Goal: Contribute content: Contribute content

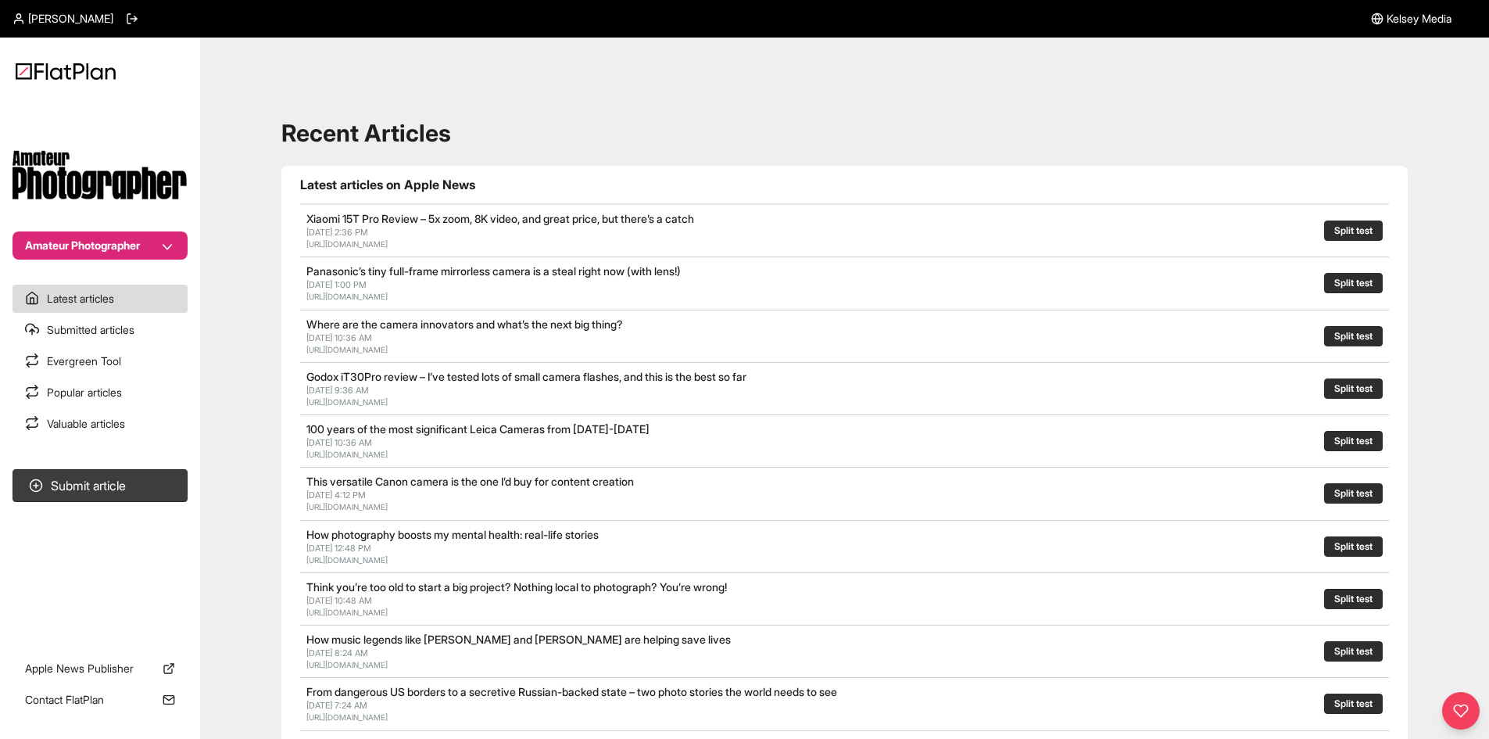
drag, startPoint x: 123, startPoint y: 233, endPoint x: 120, endPoint y: 253, distance: 20.5
click at [123, 233] on button "Amateur Photographer" at bounding box center [100, 245] width 175 height 28
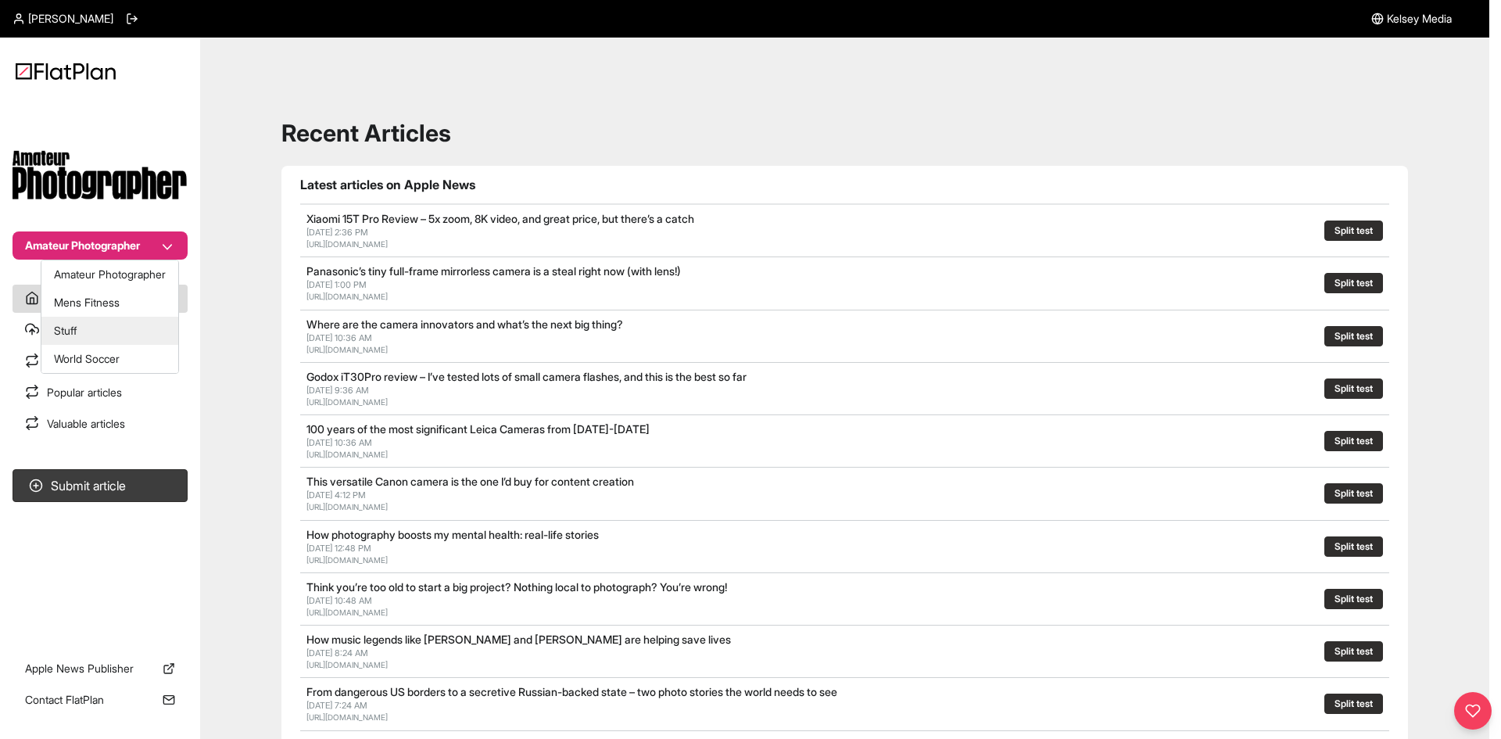
click at [112, 334] on button "Stuff" at bounding box center [109, 331] width 137 height 28
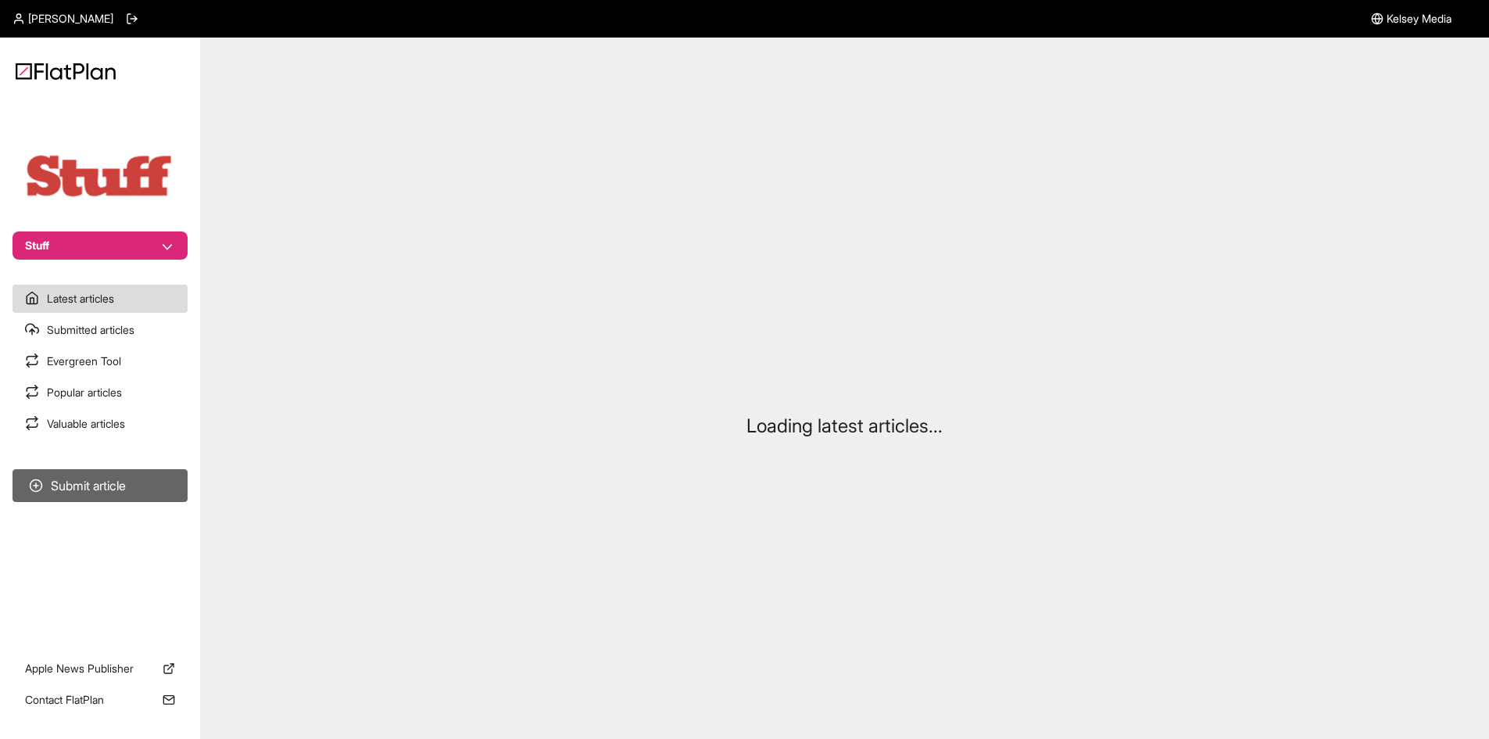
click at [113, 481] on button "Submit article" at bounding box center [100, 485] width 175 height 33
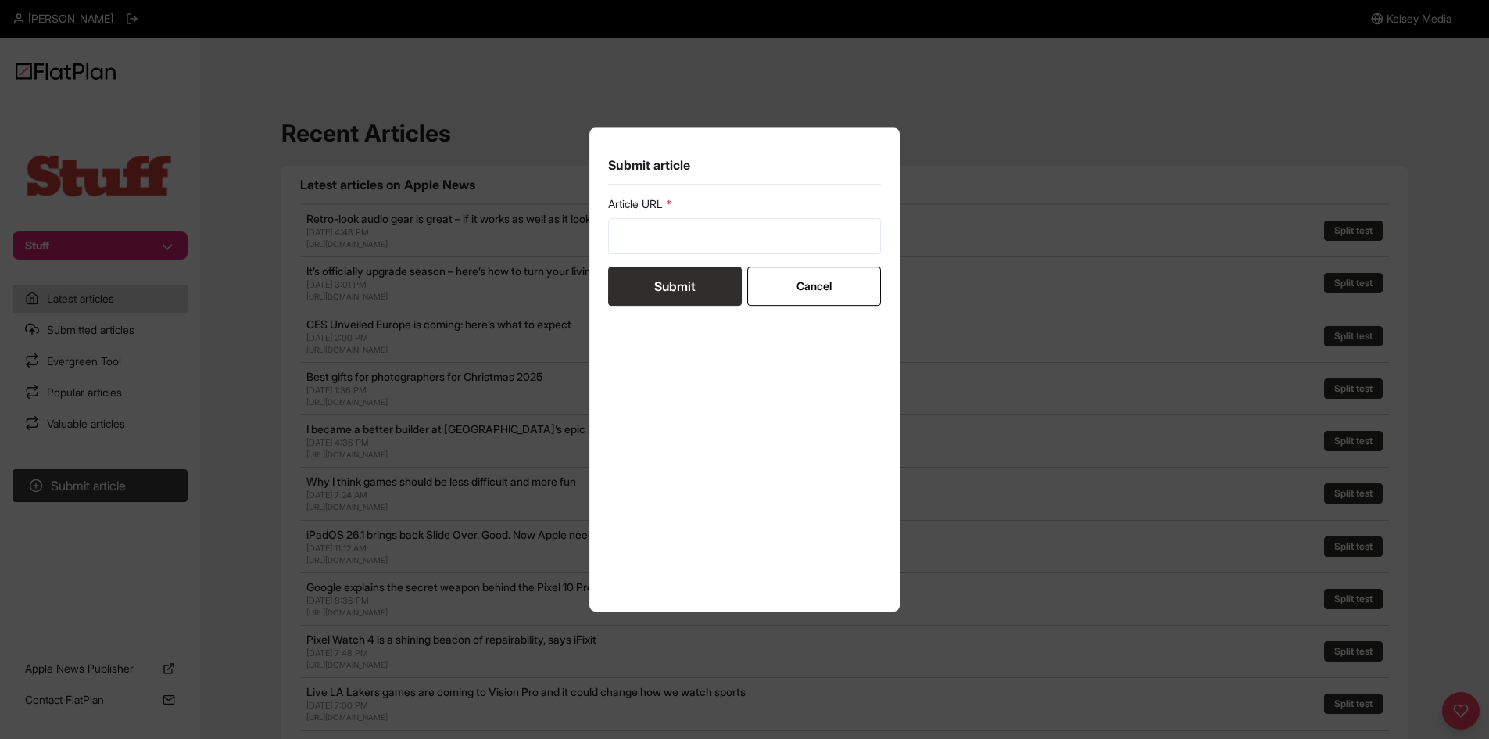
click at [669, 208] on label "Article URL" at bounding box center [745, 204] width 274 height 16
click at [667, 221] on input "url" at bounding box center [745, 236] width 274 height 36
paste input "https://www.stuff.tv/features/best-console/"
type input "https://www.stuff.tv/features/best-console/"
click at [664, 282] on button "Submit" at bounding box center [675, 286] width 134 height 39
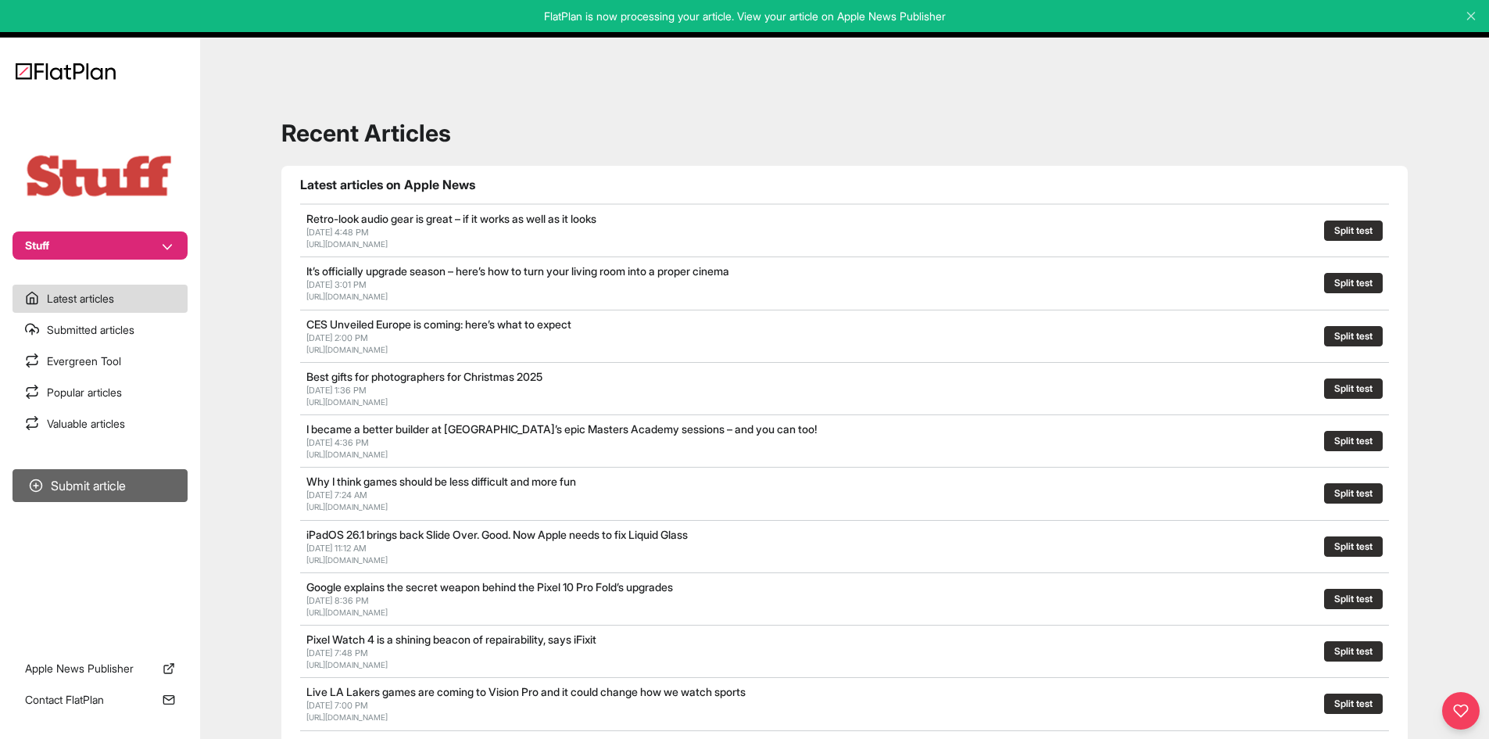
click at [125, 482] on button "Submit article" at bounding box center [100, 485] width 175 height 33
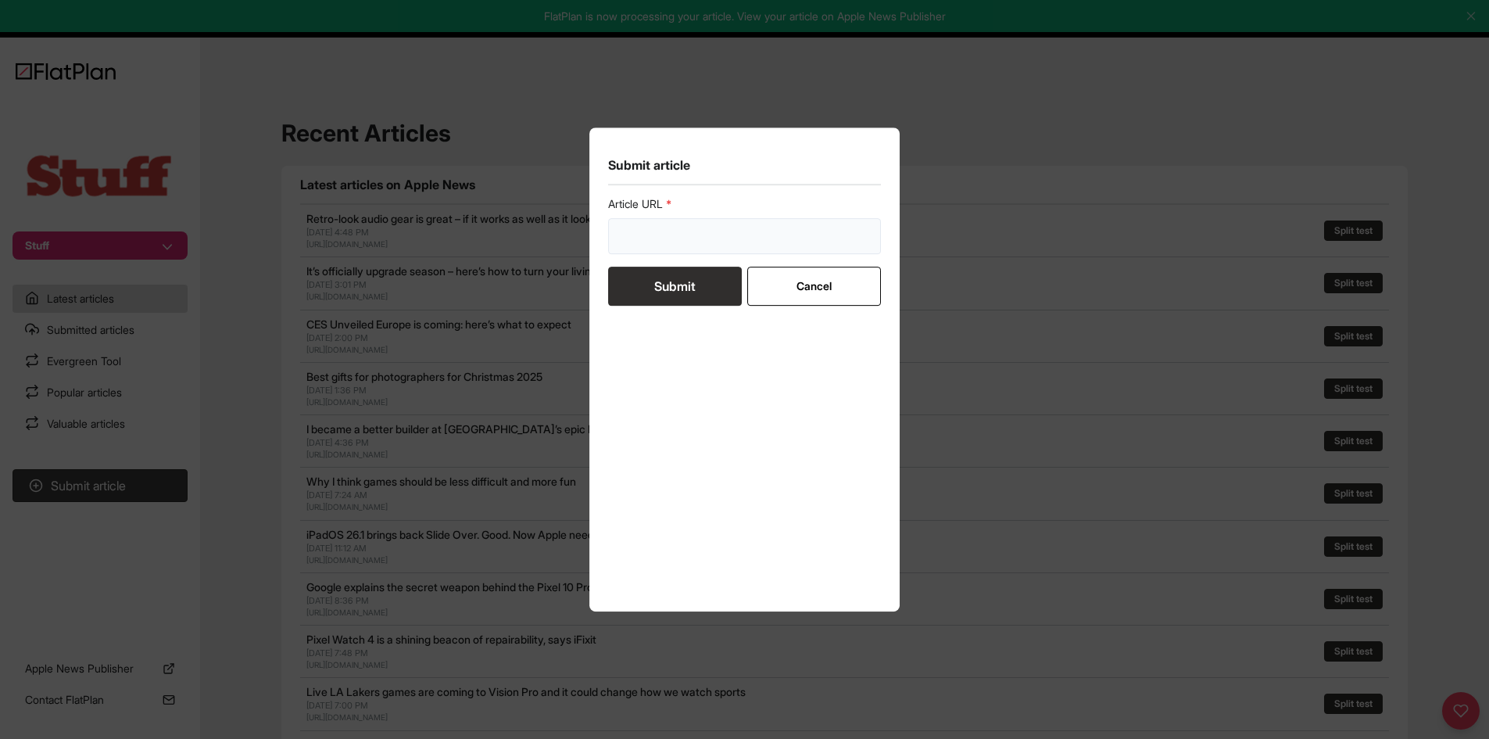
click at [629, 251] on input "url" at bounding box center [745, 236] width 274 height 36
paste input "https://www.stuff.tv/features/best-smart-speakers-tested/"
type input "https://www.stuff.tv/features/best-smart-speakers-tested/"
click at [635, 296] on button "Submit" at bounding box center [675, 286] width 134 height 39
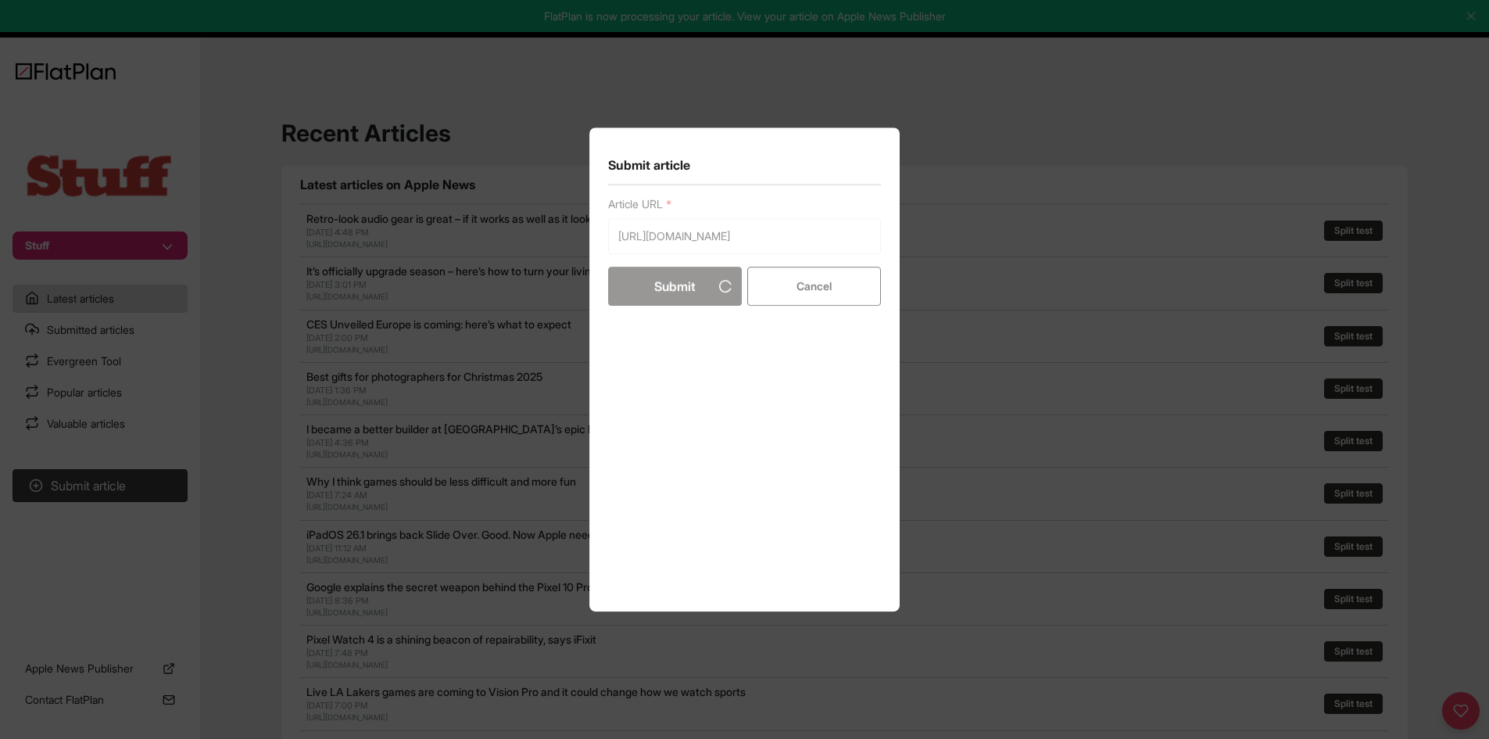
scroll to position [0, 0]
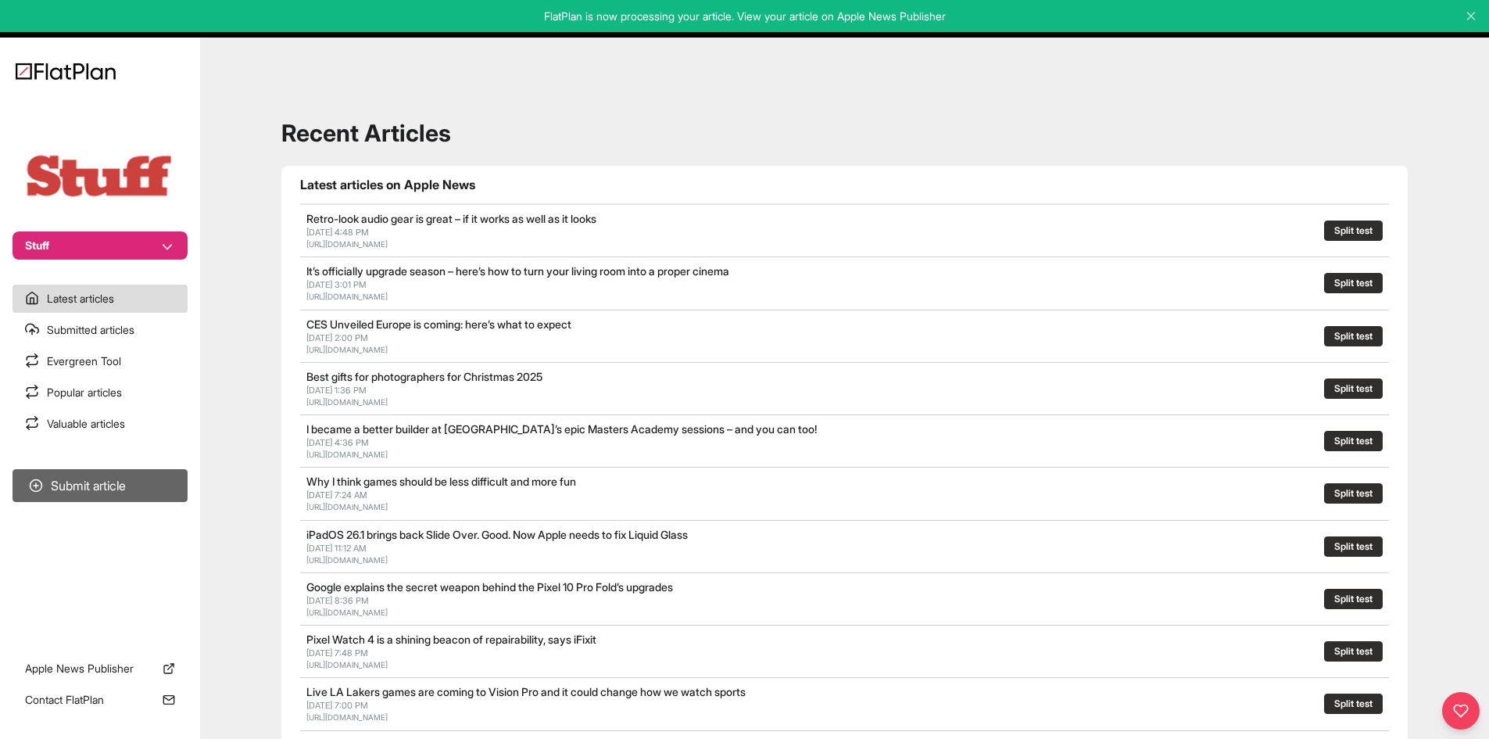
click at [113, 497] on button "Submit article" at bounding box center [100, 485] width 175 height 33
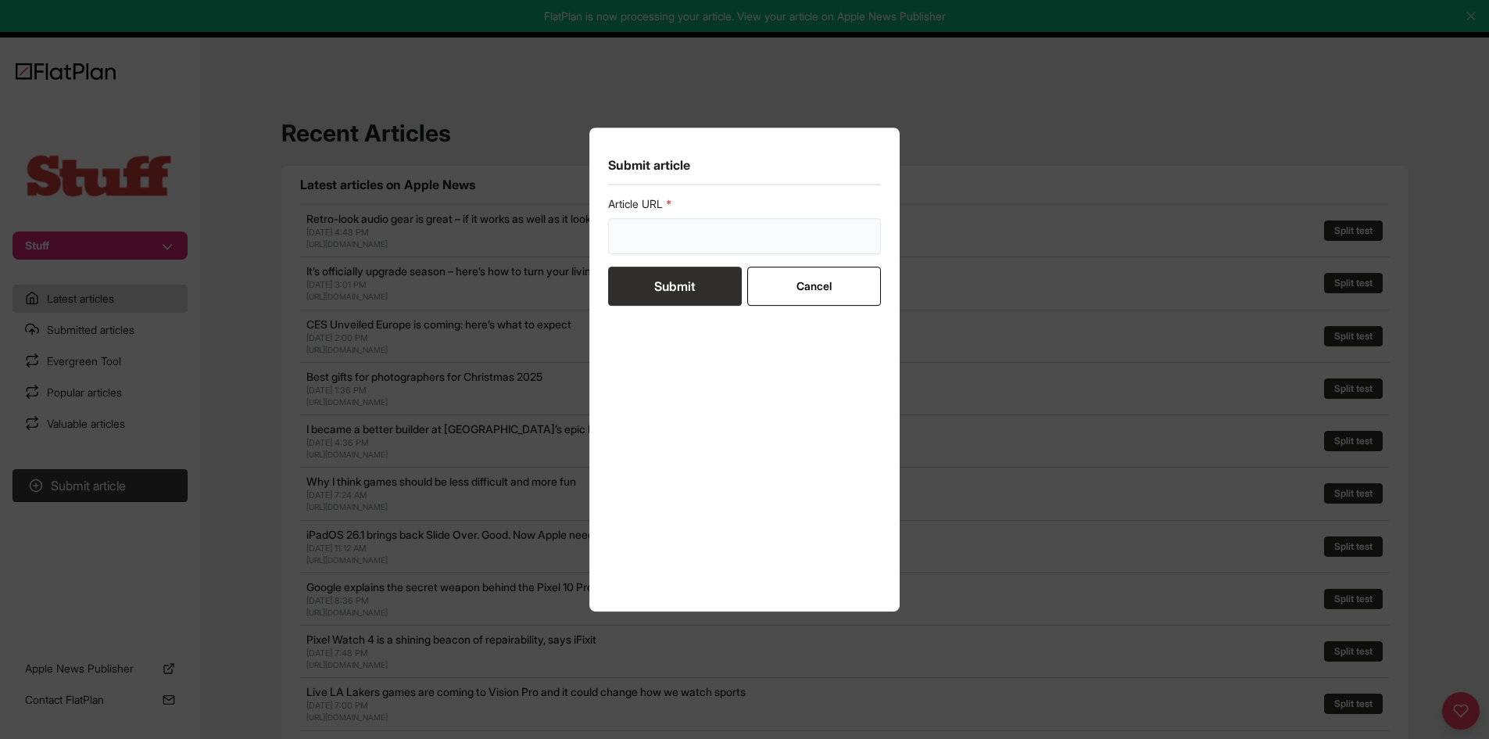
click at [680, 252] on input "url" at bounding box center [745, 236] width 274 height 36
paste input "https://www.stuff.tv/features/best-vpn/"
type input "https://www.stuff.tv/features/best-vpn/"
click at [678, 278] on button "Submit" at bounding box center [675, 286] width 134 height 39
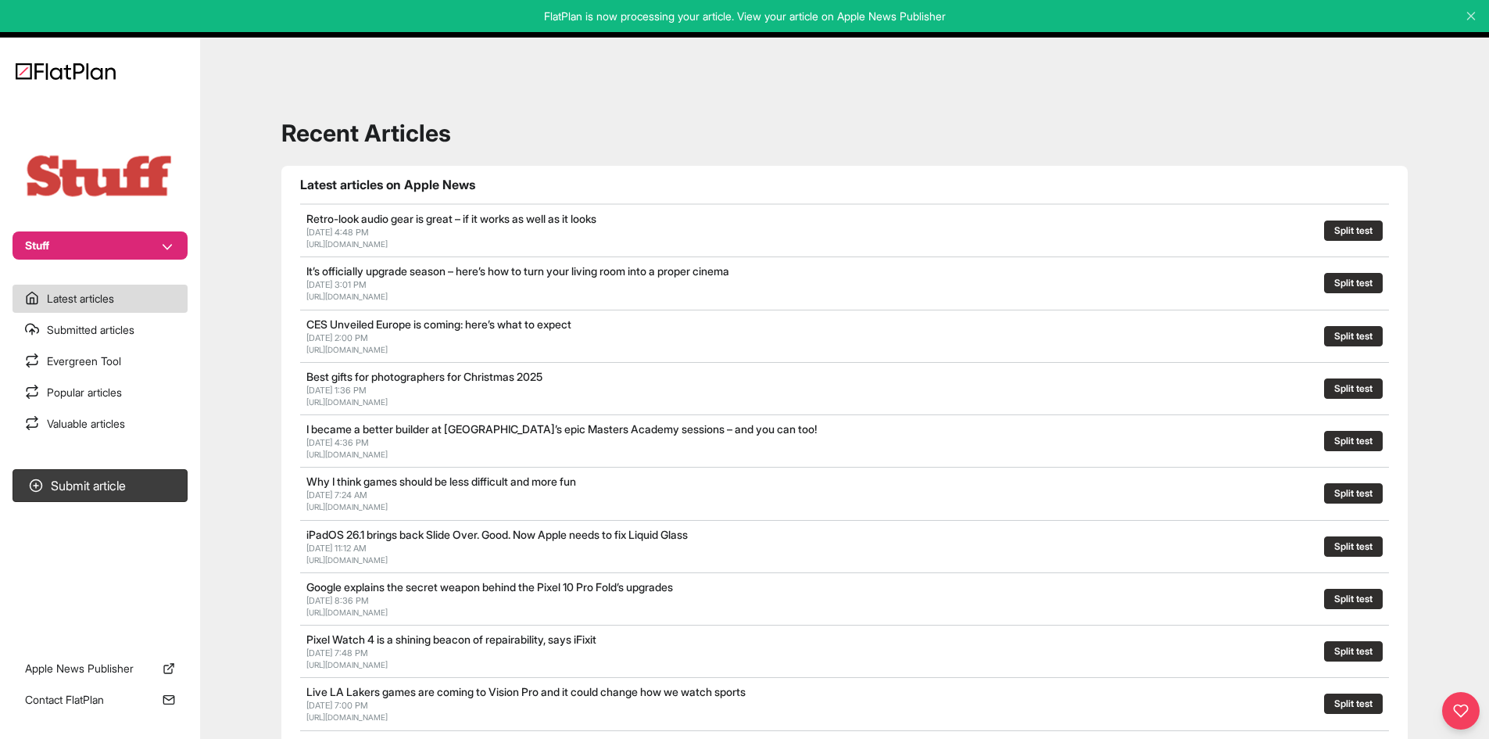
click at [156, 252] on button "Stuff" at bounding box center [100, 245] width 175 height 28
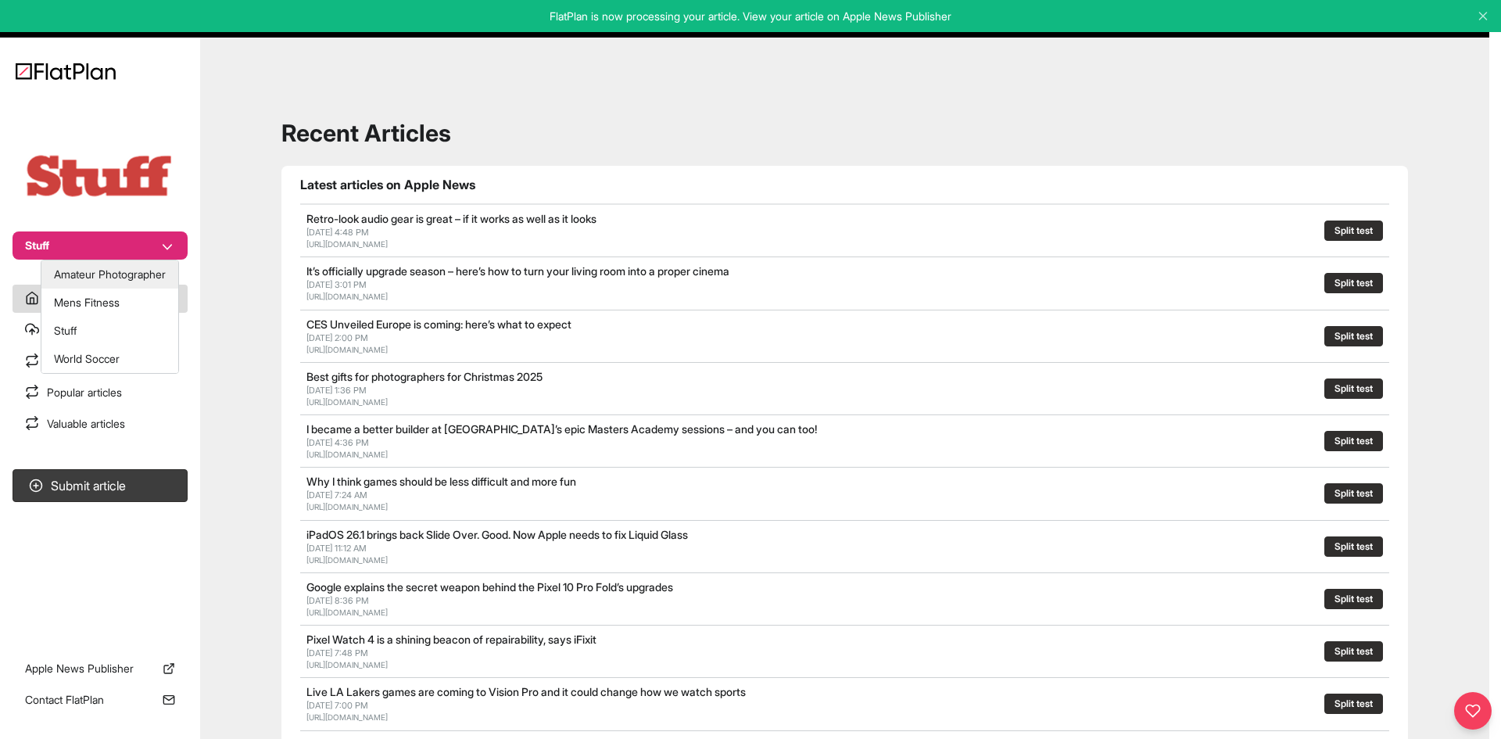
click at [141, 270] on button "Amateur Photographer" at bounding box center [109, 274] width 137 height 28
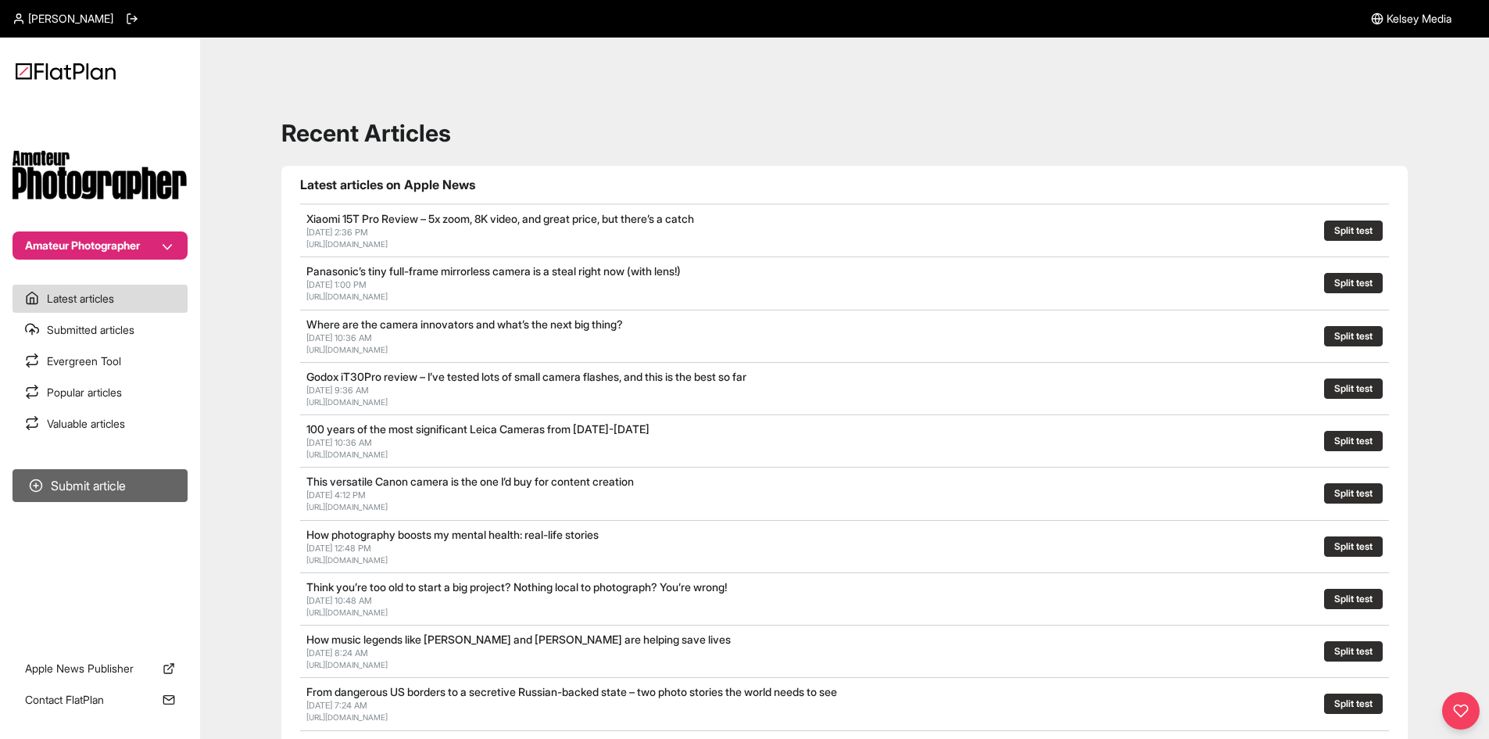
click at [125, 488] on button "Submit article" at bounding box center [100, 485] width 175 height 33
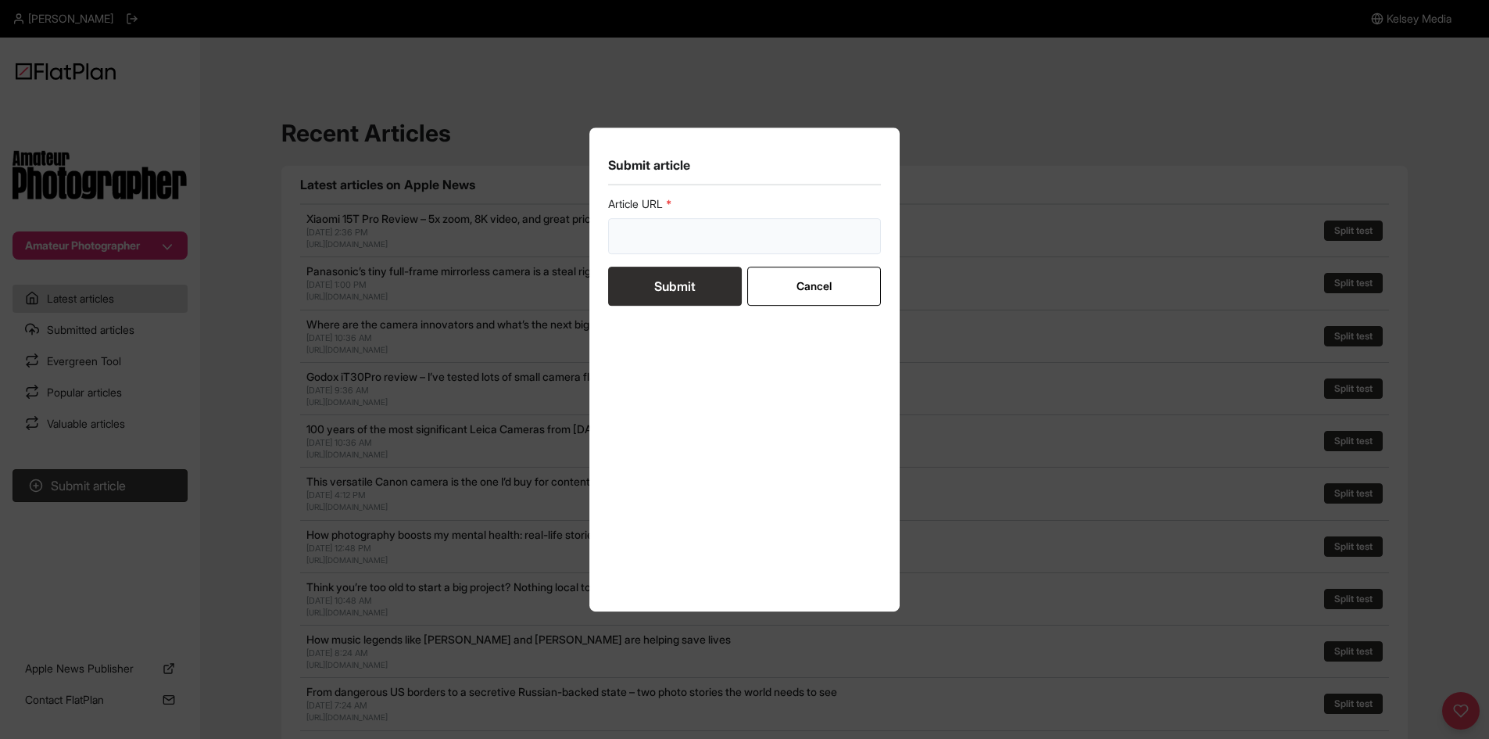
click at [642, 235] on input "url" at bounding box center [745, 236] width 274 height 36
paste input "[URL][DOMAIN_NAME]"
type input "[URL][DOMAIN_NAME]"
click at [646, 281] on button "Submit" at bounding box center [675, 286] width 134 height 39
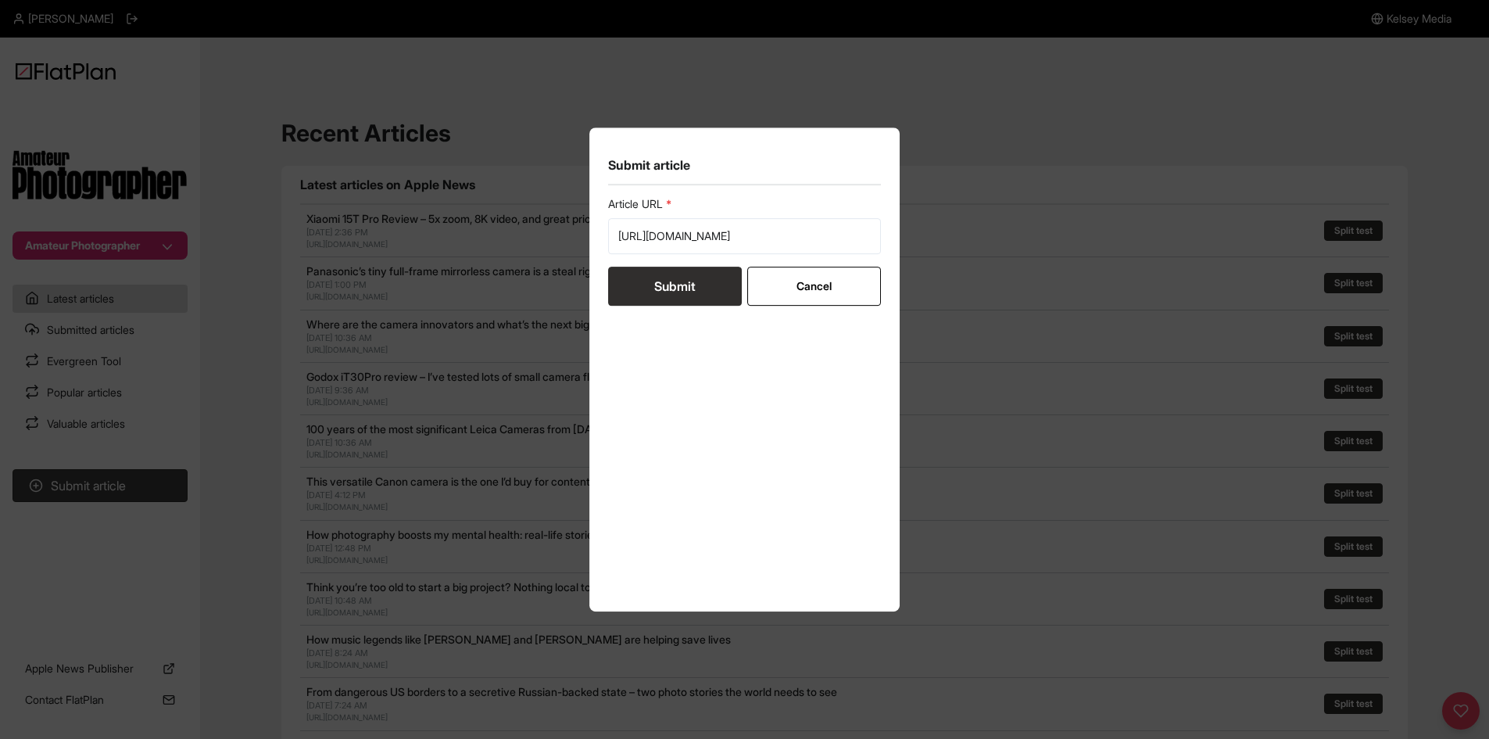
scroll to position [0, 0]
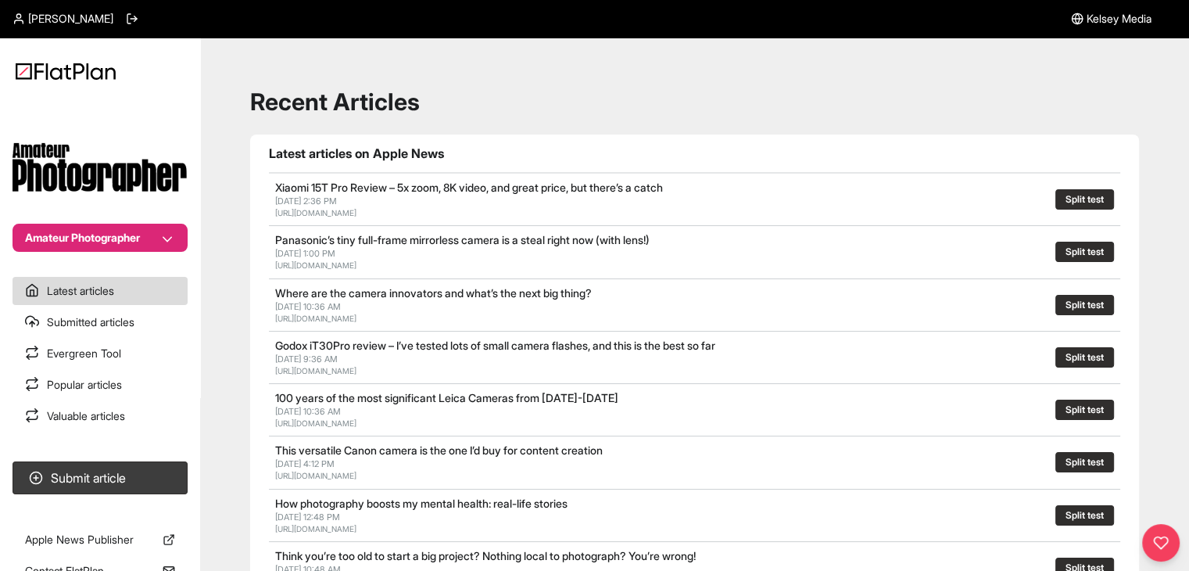
click at [169, 245] on button "Amateur Photographer" at bounding box center [100, 238] width 175 height 28
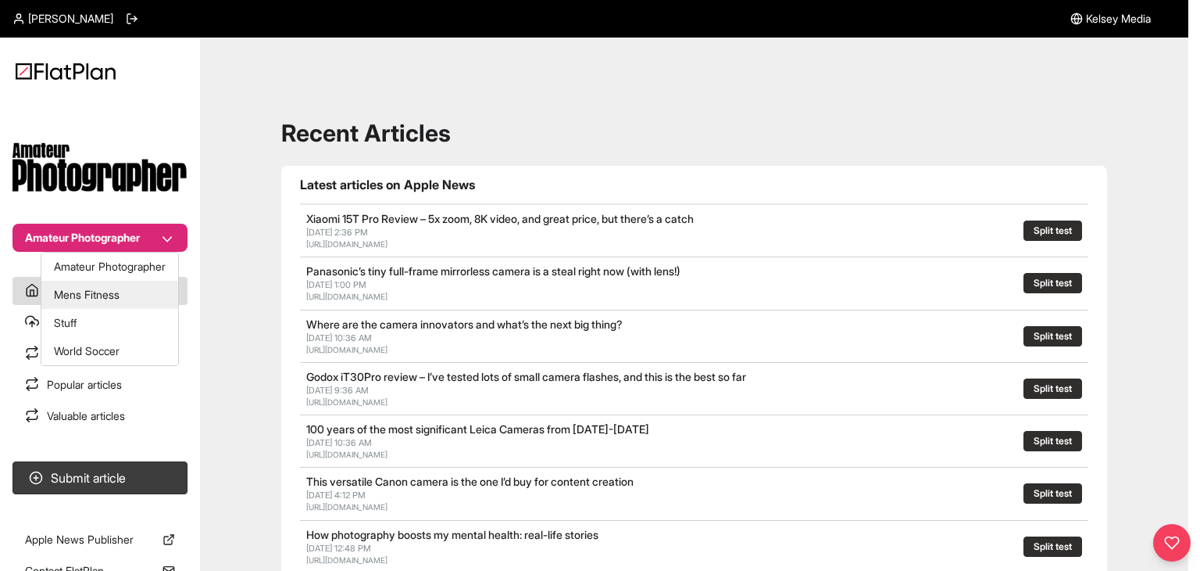
click at [143, 294] on button "Mens Fitness" at bounding box center [109, 295] width 137 height 28
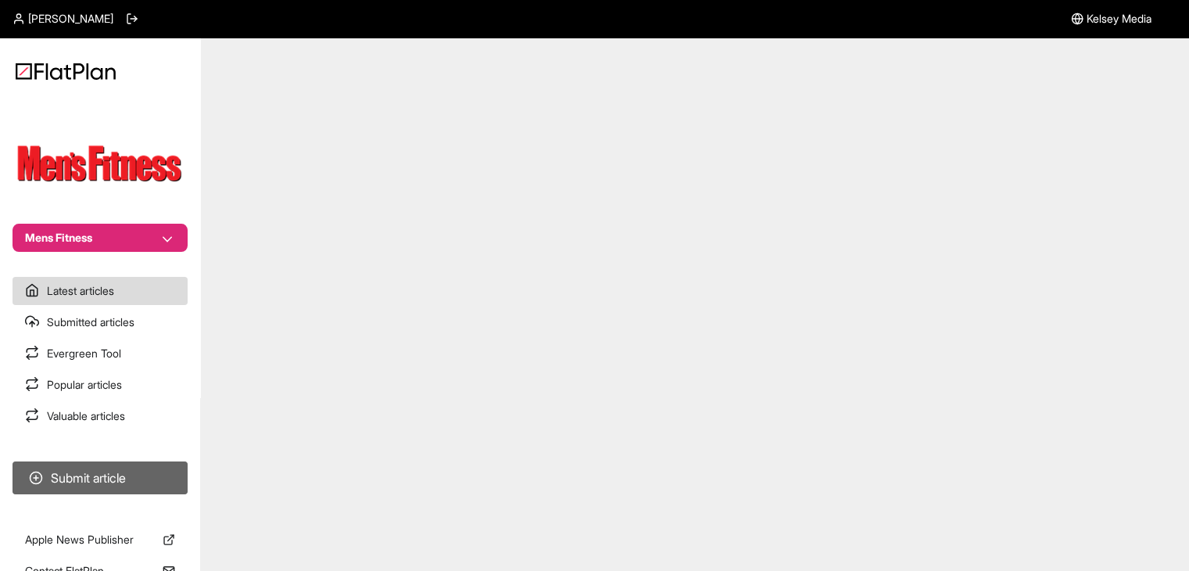
click at [151, 487] on button "Submit article" at bounding box center [100, 477] width 175 height 33
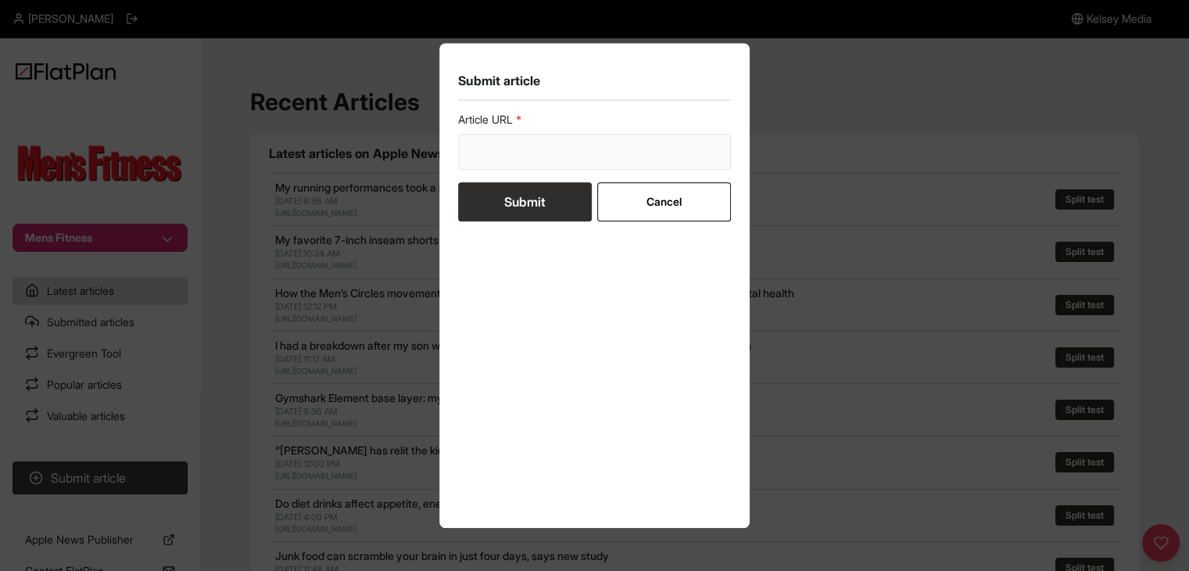
click at [507, 160] on input "url" at bounding box center [595, 152] width 274 height 36
paste input "https://mensfitness.co.uk/workouts/total-body-test-workout/"
type input "https://mensfitness.co.uk/workouts/total-body-test-workout/"
click at [521, 188] on button "Submit" at bounding box center [525, 201] width 134 height 39
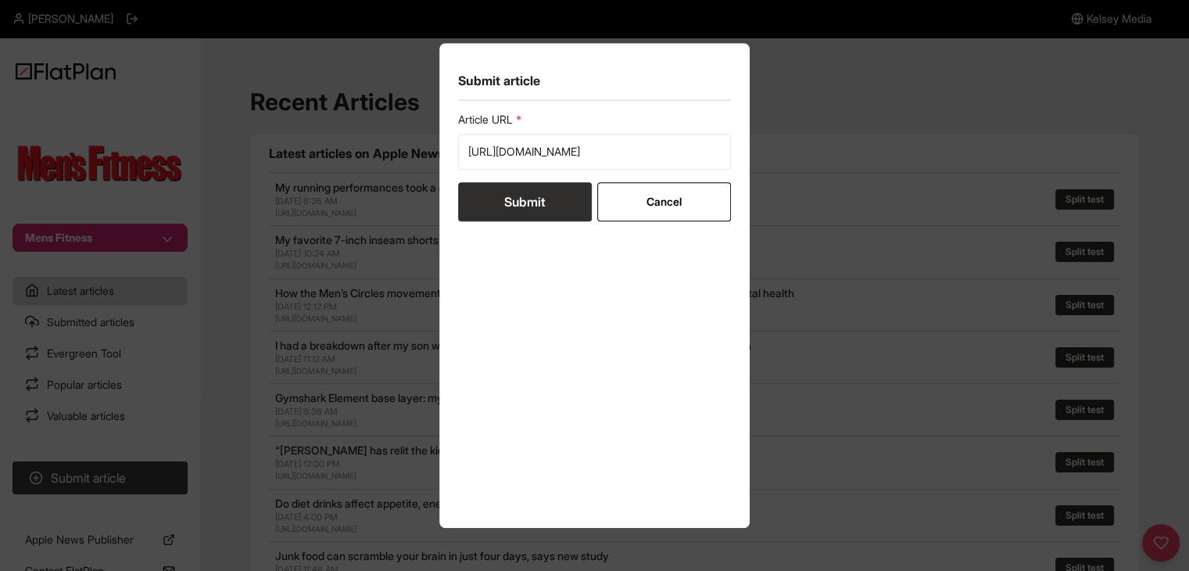
scroll to position [0, 0]
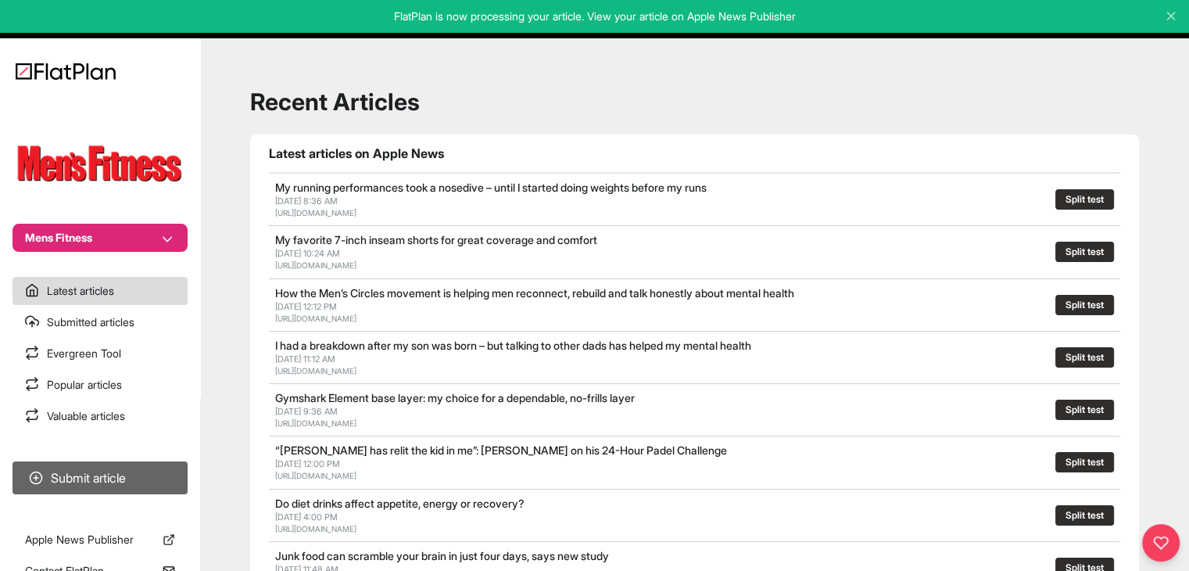
click at [92, 470] on button "Submit article" at bounding box center [100, 477] width 175 height 33
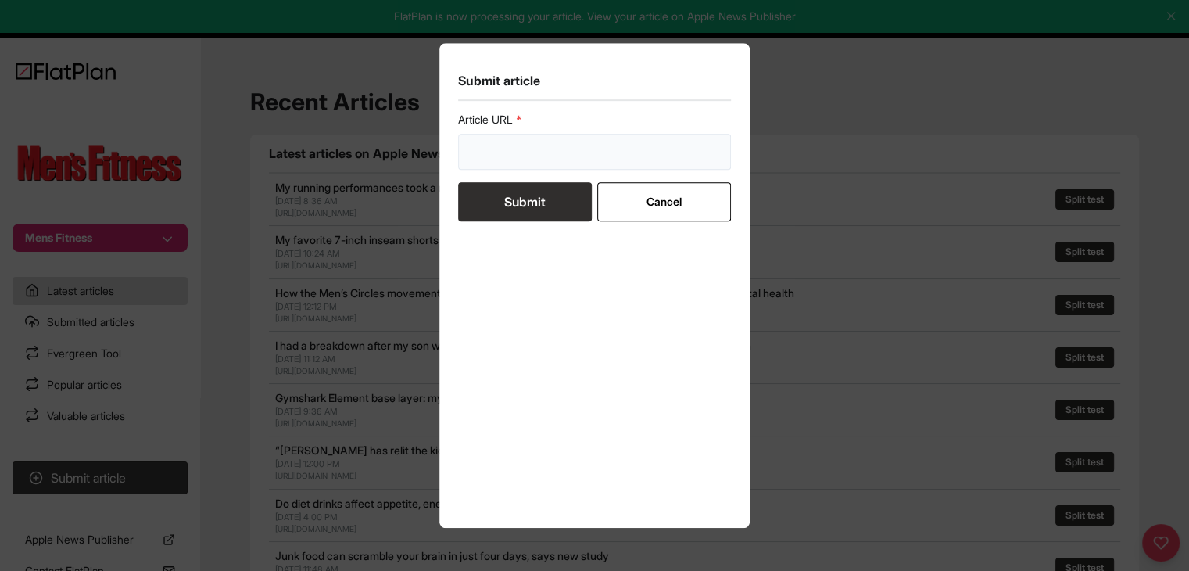
click at [512, 161] on input "url" at bounding box center [595, 152] width 274 height 36
paste input "https://mensfitness.co.uk/workouts/20-minute-bodyweight-abs-workout/"
type input "https://mensfitness.co.uk/workouts/20-minute-bodyweight-abs-workout/"
click at [517, 208] on button "Submit" at bounding box center [525, 201] width 134 height 39
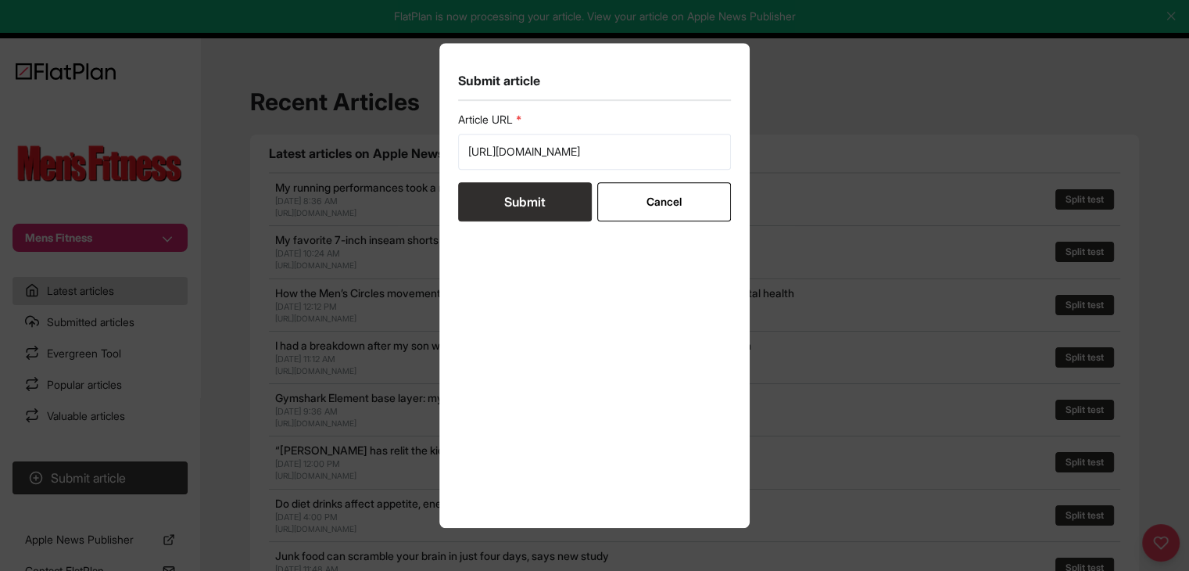
scroll to position [0, 0]
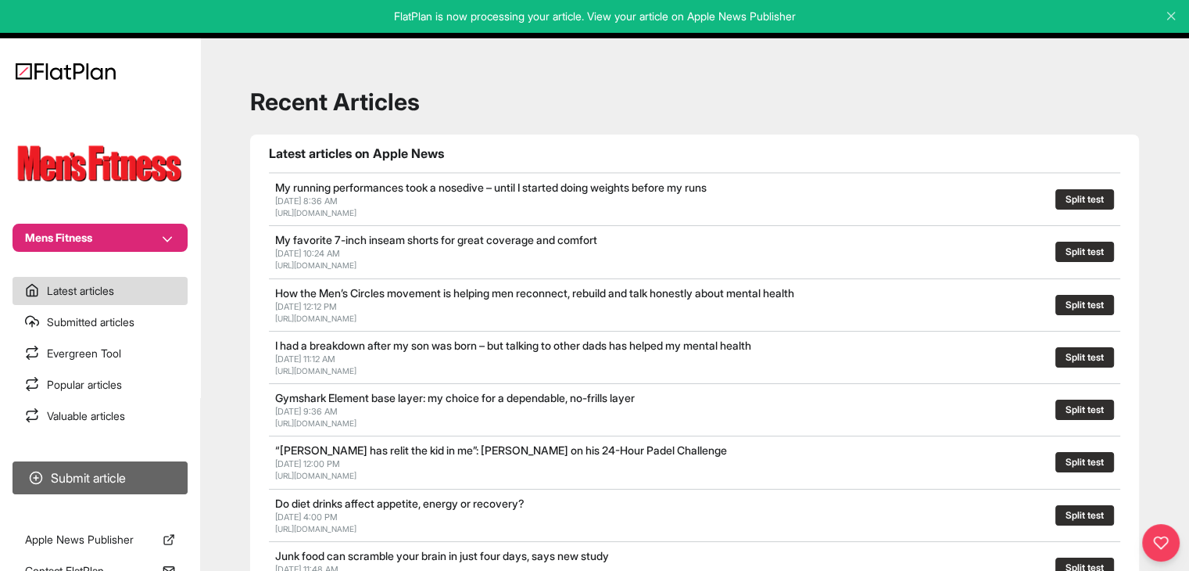
click at [165, 478] on button "Submit article" at bounding box center [100, 477] width 175 height 33
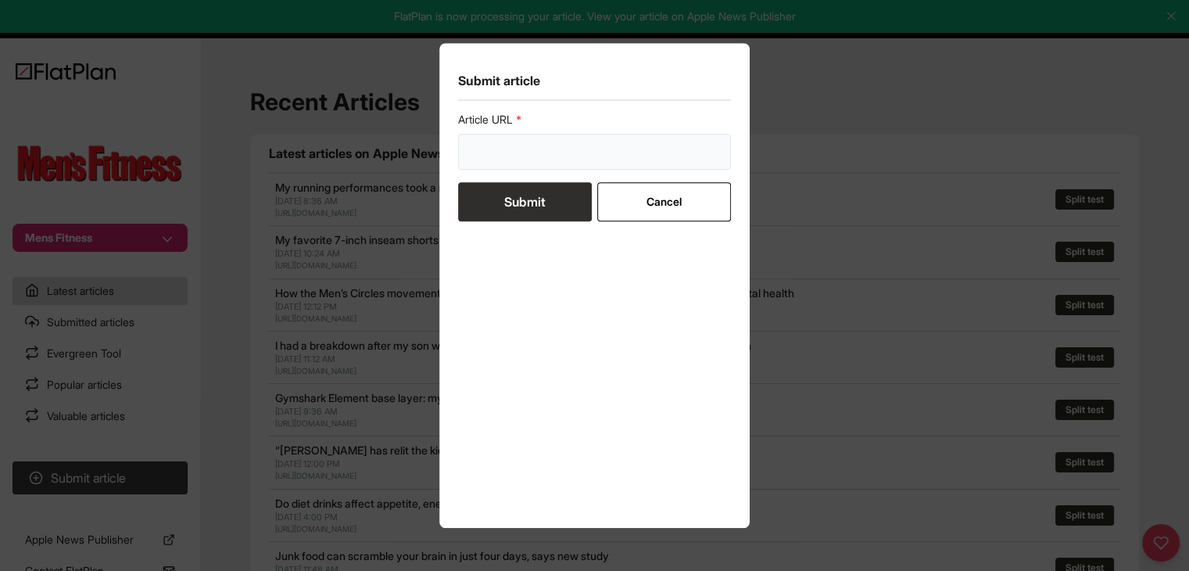
click at [488, 156] on input "url" at bounding box center [595, 152] width 274 height 36
paste input "https://mensfitness.co.uk/workouts/best-hip-stretches/"
type input "https://mensfitness.co.uk/workouts/best-hip-stretches/"
click at [507, 186] on button "Submit" at bounding box center [525, 201] width 134 height 39
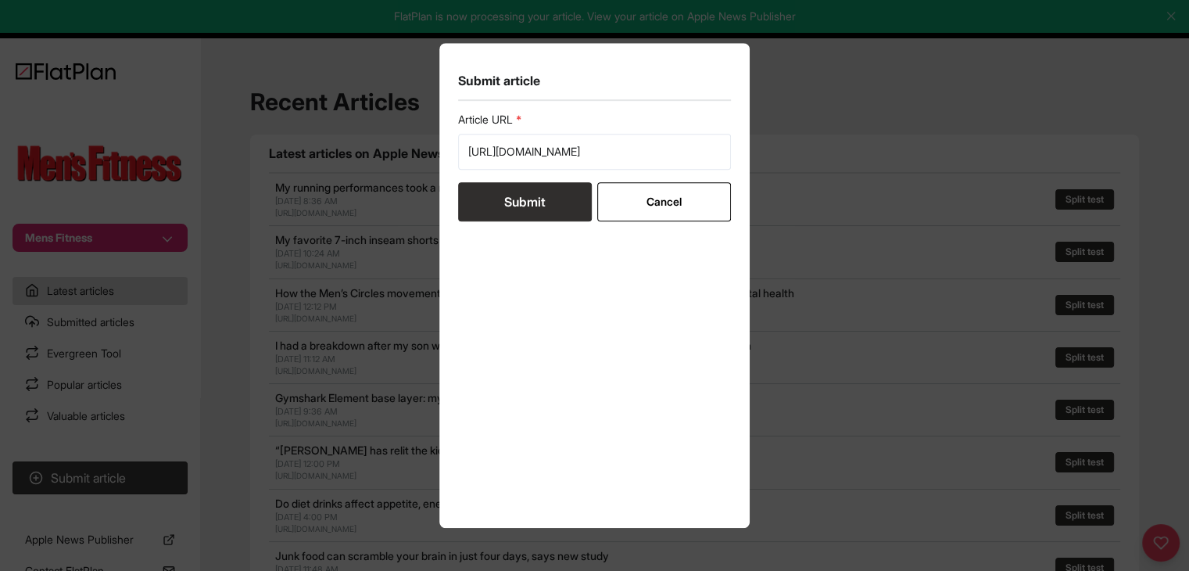
scroll to position [0, 0]
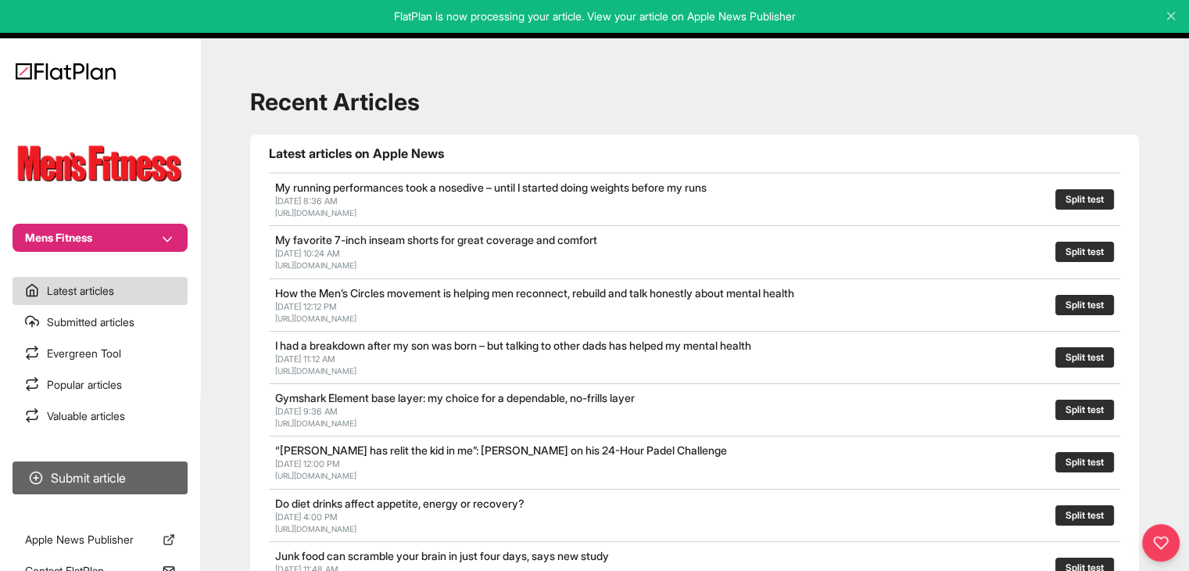
click at [64, 485] on button "Submit article" at bounding box center [100, 477] width 175 height 33
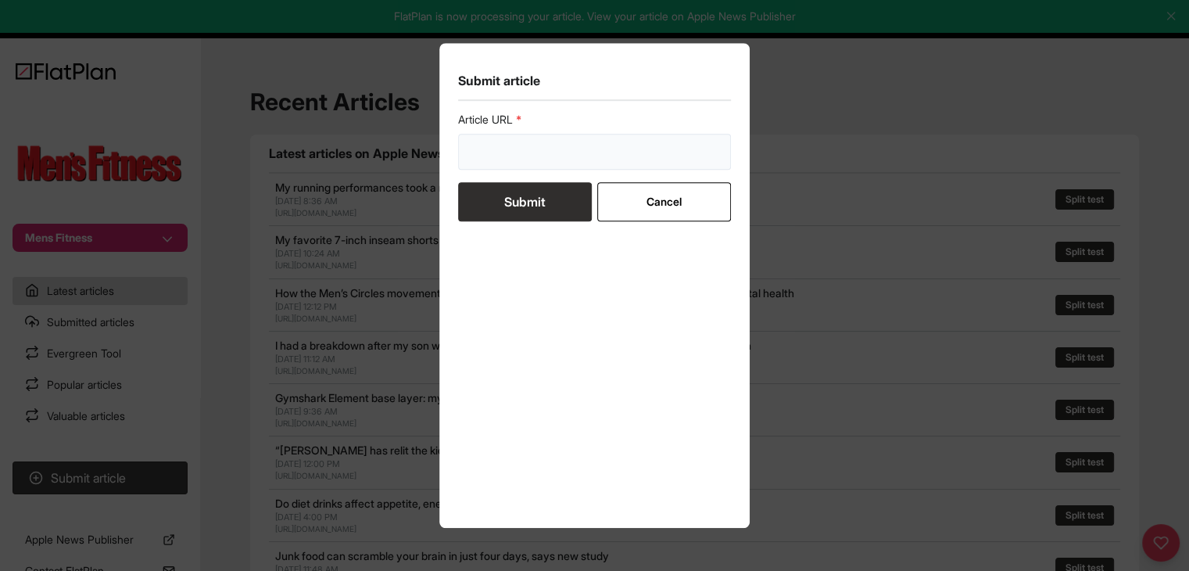
drag, startPoint x: 541, startPoint y: 143, endPoint x: 539, endPoint y: 156, distance: 13.4
click at [541, 144] on input "url" at bounding box center [595, 152] width 274 height 36
paste input "https://mensfitness.co.uk/workouts/dumbbell-shoulder-workout/"
type input "https://mensfitness.co.uk/workouts/dumbbell-shoulder-workout/"
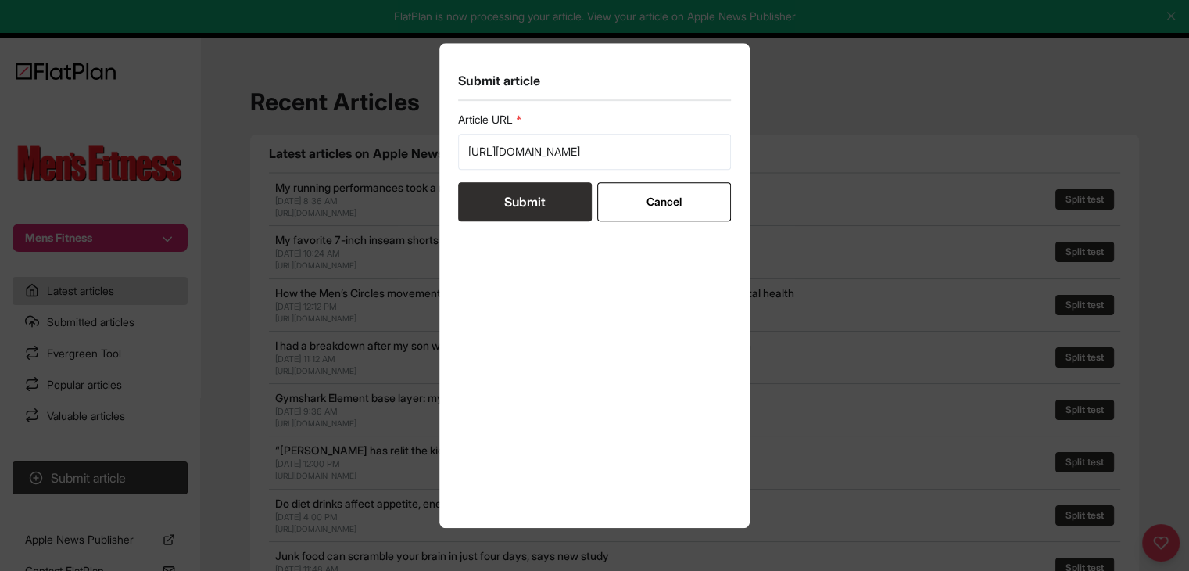
click at [538, 199] on button "Submit" at bounding box center [525, 201] width 134 height 39
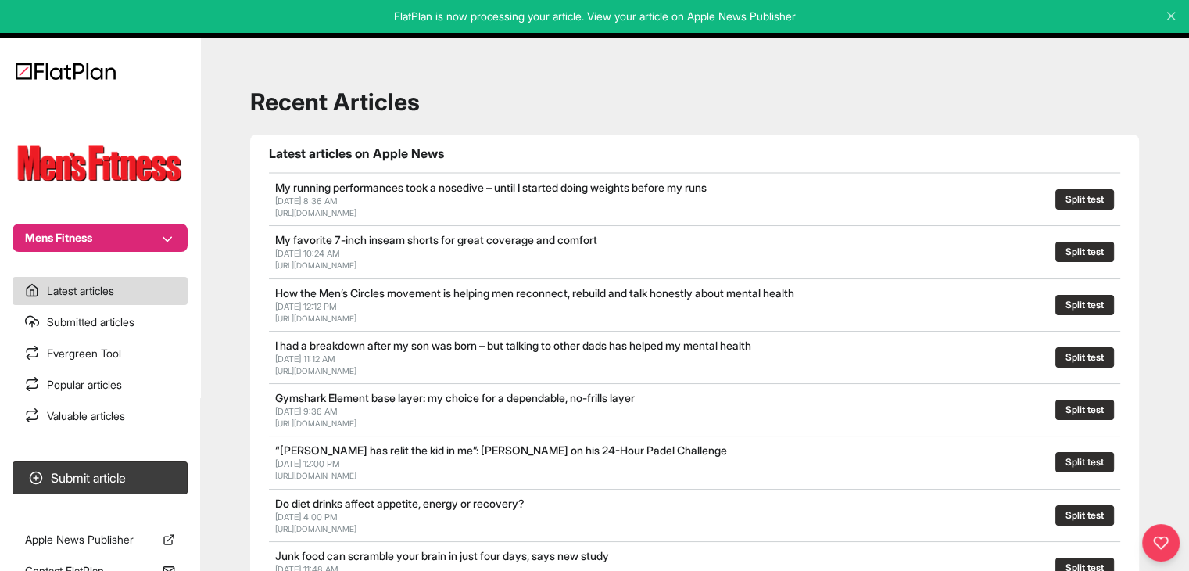
click at [178, 460] on section "Submit article" at bounding box center [100, 477] width 200 height 45
click at [82, 473] on button "Submit article" at bounding box center [100, 477] width 175 height 33
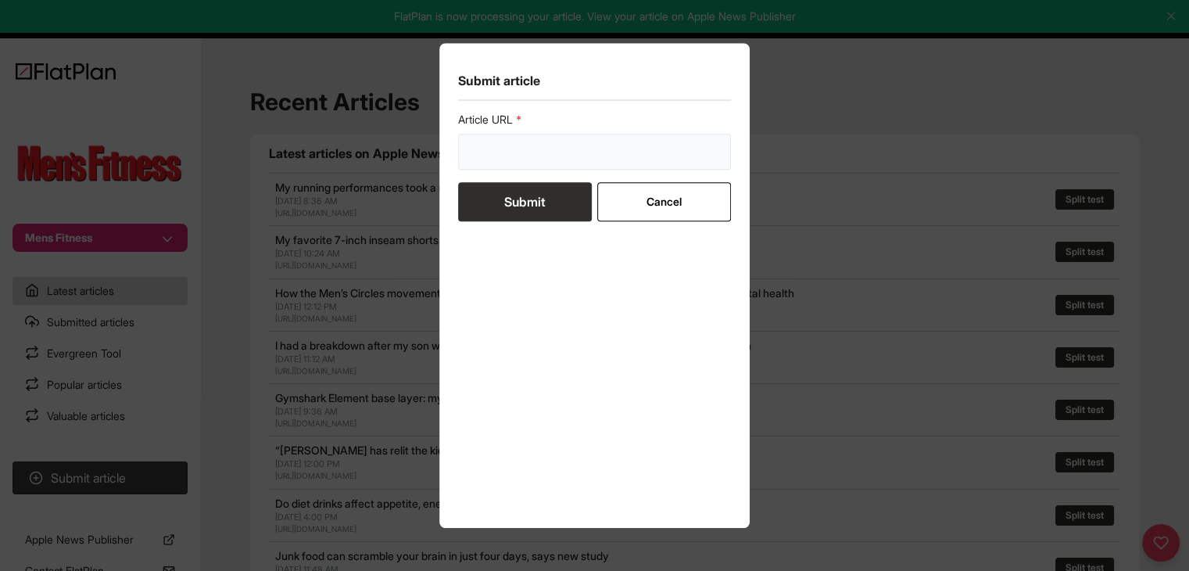
click at [493, 158] on input "url" at bounding box center [595, 152] width 274 height 36
paste input "https://mensfitness.co.uk/review/best-home-workout-apps/"
type input "https://mensfitness.co.uk/review/best-home-workout-apps/"
click at [505, 204] on button "Submit" at bounding box center [525, 201] width 134 height 39
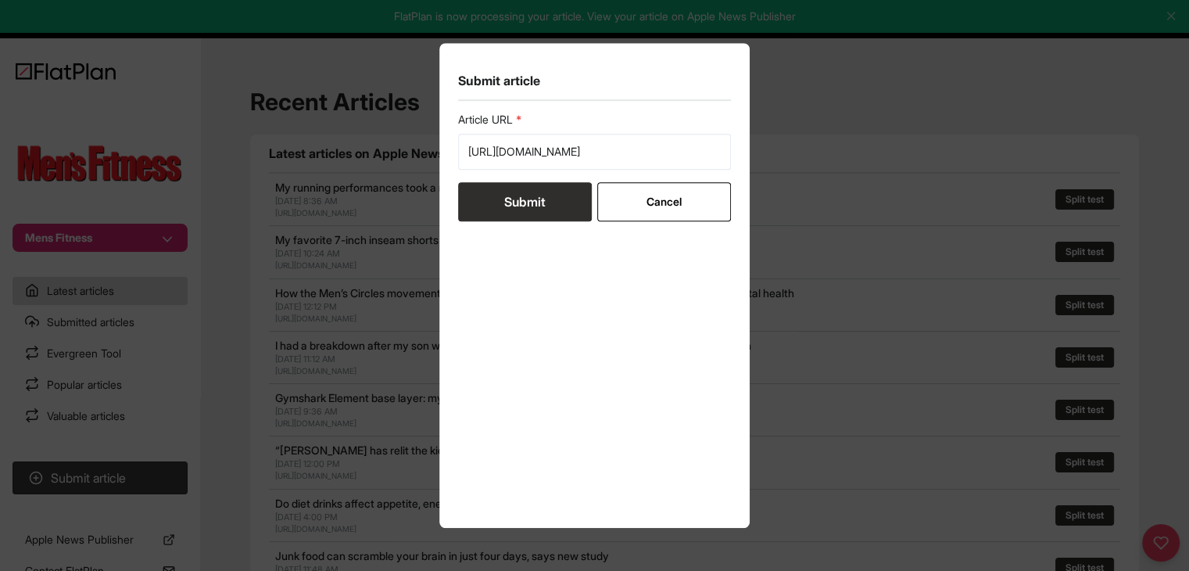
scroll to position [0, 0]
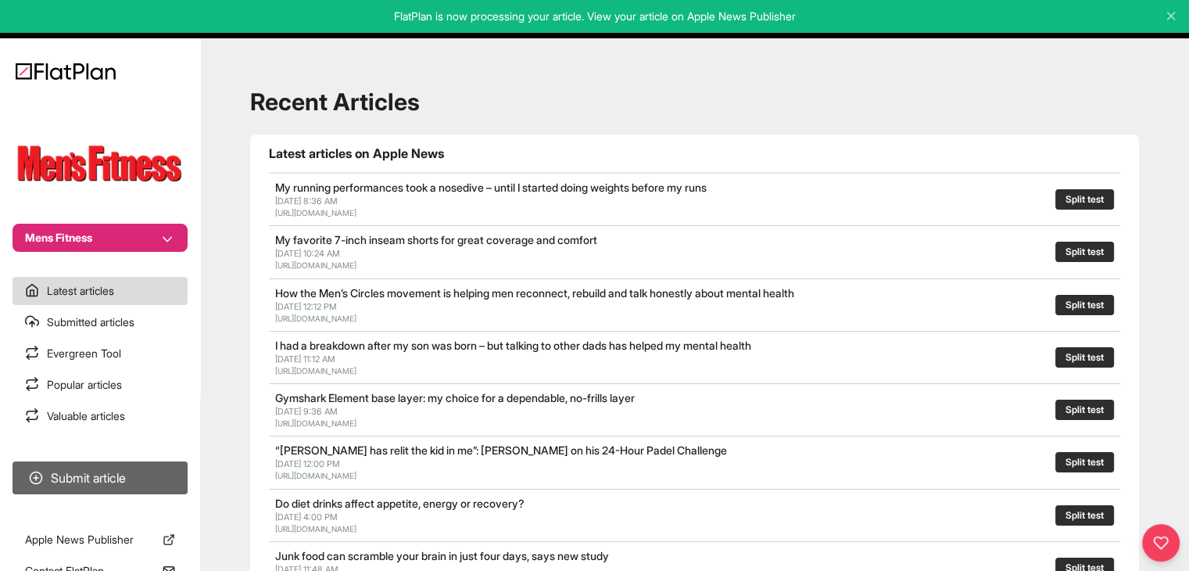
click at [115, 479] on button "Submit article" at bounding box center [100, 477] width 175 height 33
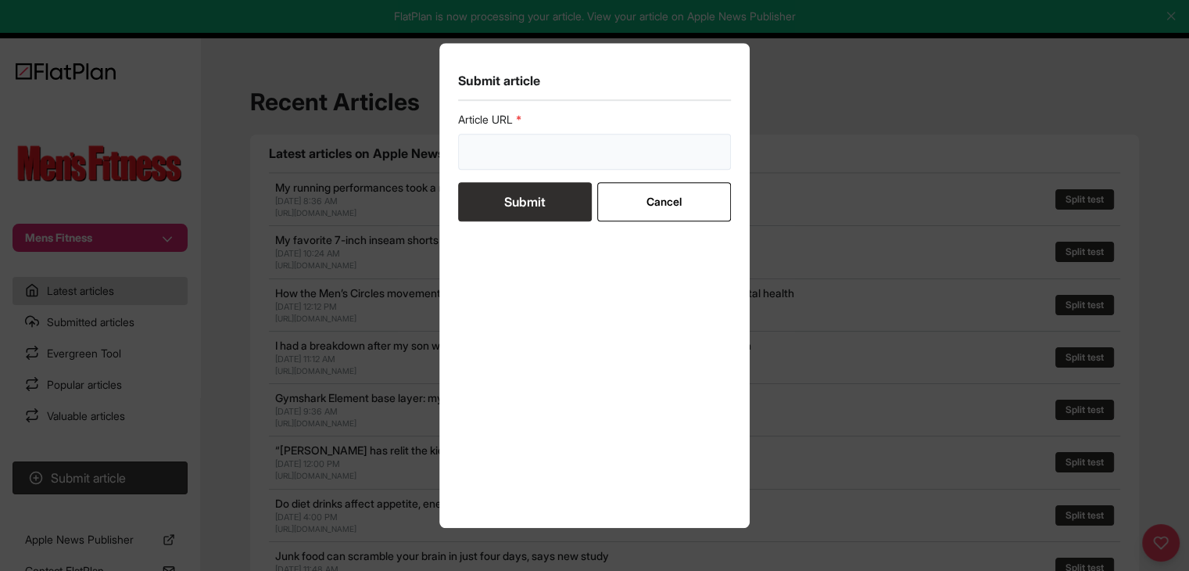
click at [638, 145] on input "url" at bounding box center [595, 152] width 274 height 36
paste input "https://mensfitness.co.uk/workouts/core-workout-for-runners/"
type input "https://mensfitness.co.uk/workouts/core-workout-for-runners/"
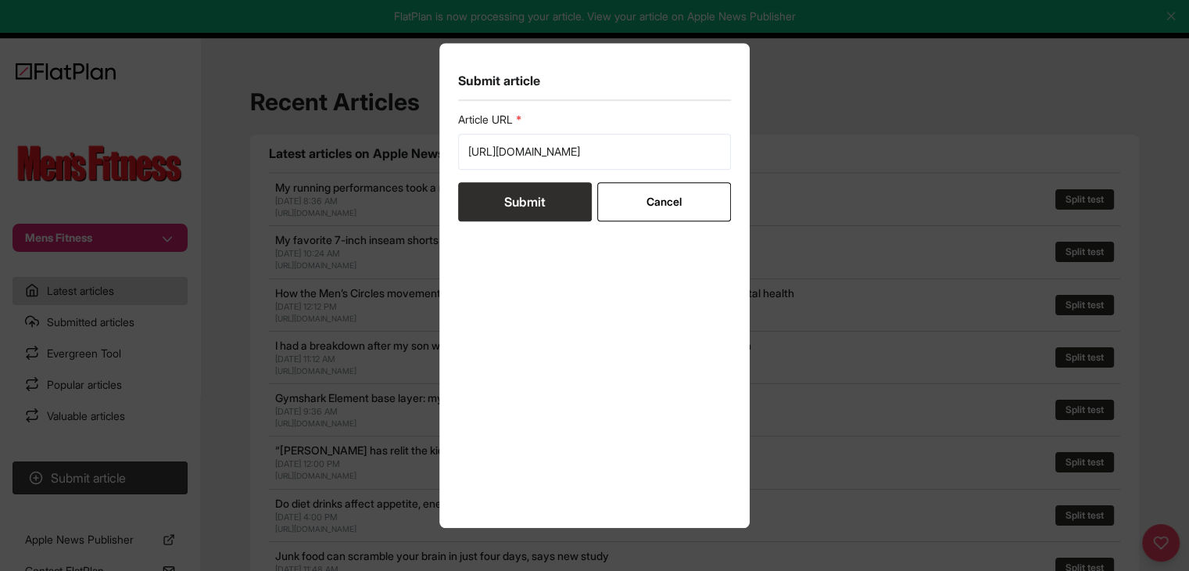
click at [565, 191] on button "Submit" at bounding box center [525, 201] width 134 height 39
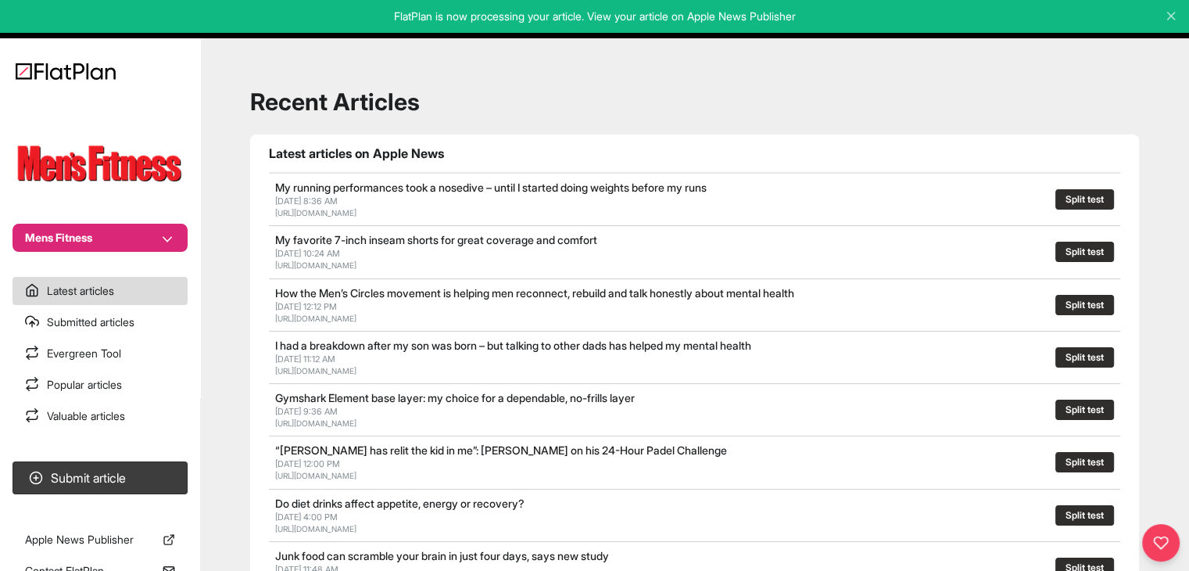
click at [101, 224] on button "Mens Fitness" at bounding box center [100, 238] width 175 height 28
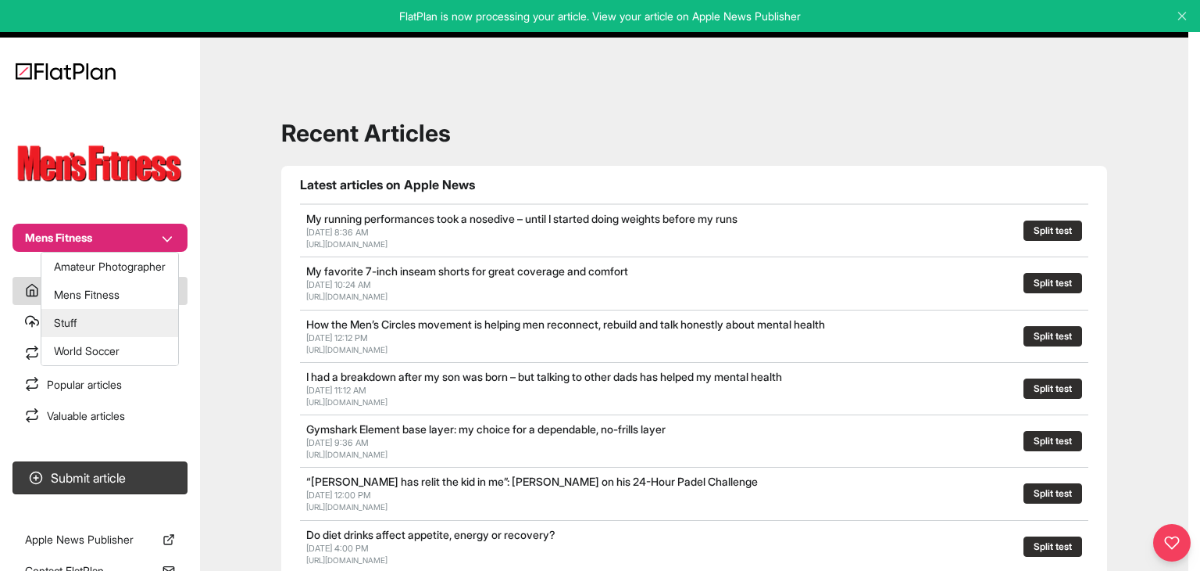
click at [106, 320] on button "Stuff" at bounding box center [109, 323] width 137 height 28
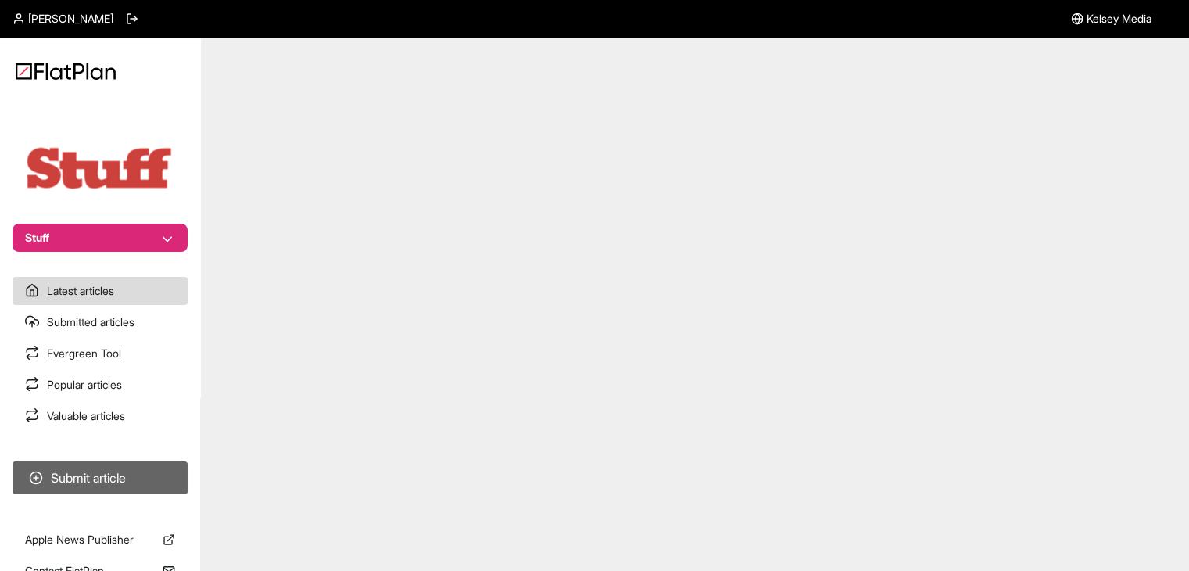
click at [109, 470] on button "Submit article" at bounding box center [100, 477] width 175 height 33
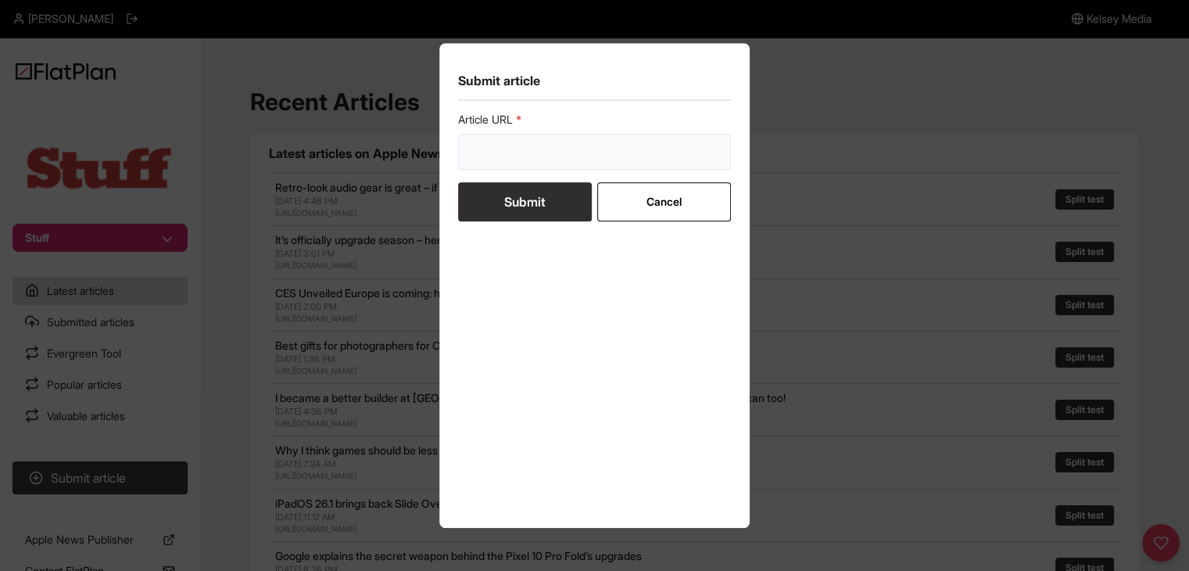
click at [597, 147] on input "url" at bounding box center [595, 152] width 274 height 36
paste input "https://www.stuff.tv/features/best-apple-watch/"
type input "https://www.stuff.tv/features/best-apple-watch/"
click at [552, 195] on button "Submit" at bounding box center [525, 201] width 134 height 39
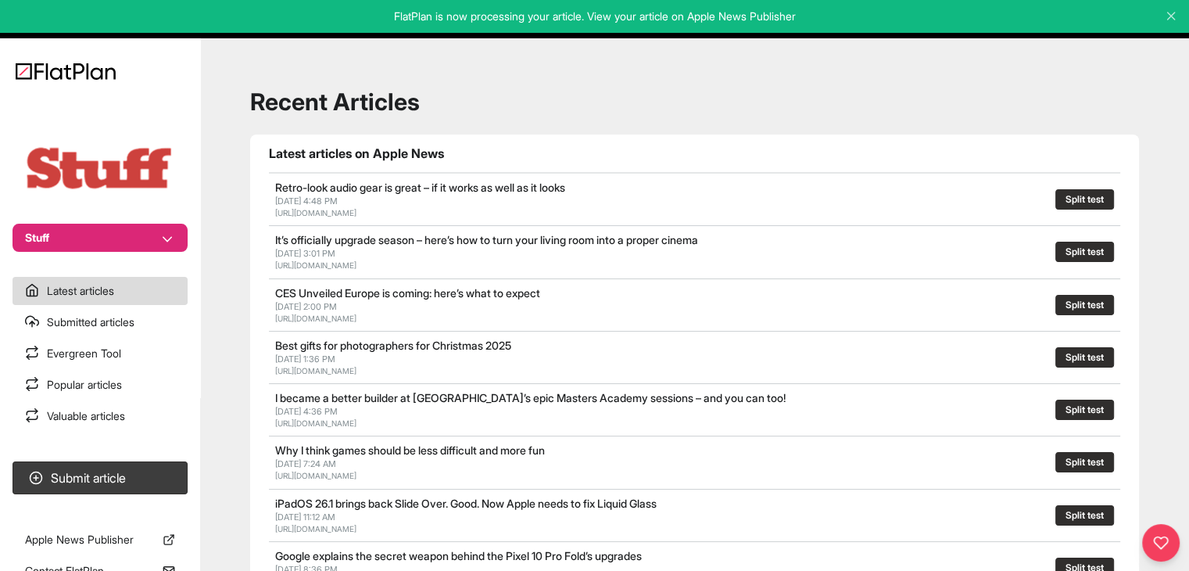
click at [92, 495] on section "Submit article" at bounding box center [100, 477] width 200 height 45
click at [104, 476] on button "Submit article" at bounding box center [100, 477] width 175 height 33
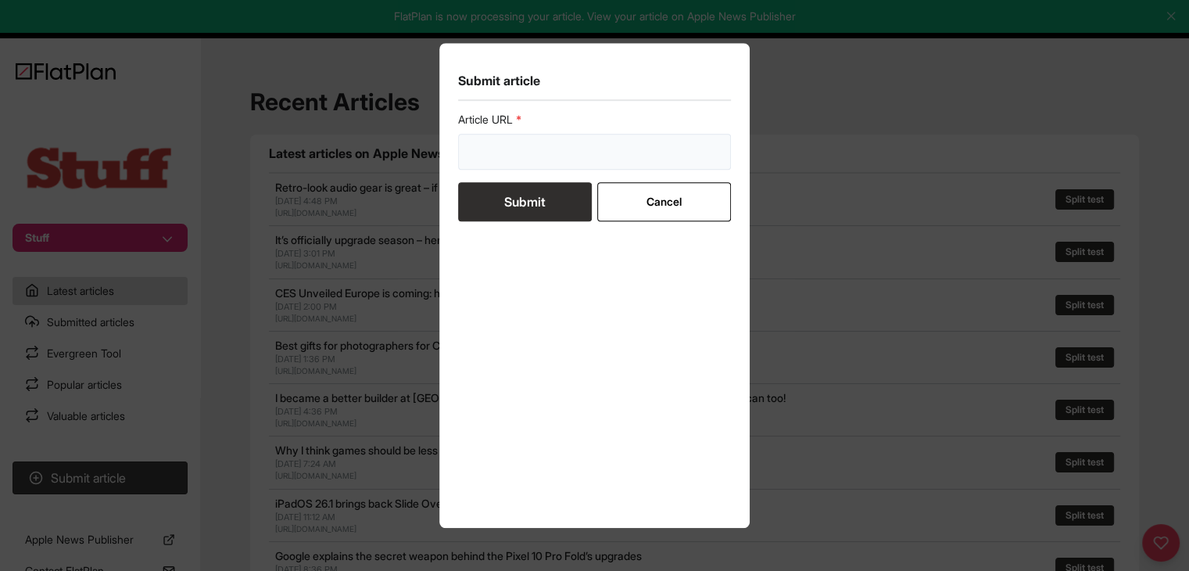
click at [510, 160] on input "url" at bounding box center [595, 152] width 274 height 36
click at [315, 200] on div "Submit article Article URL Submit Cancel" at bounding box center [594, 285] width 1189 height 571
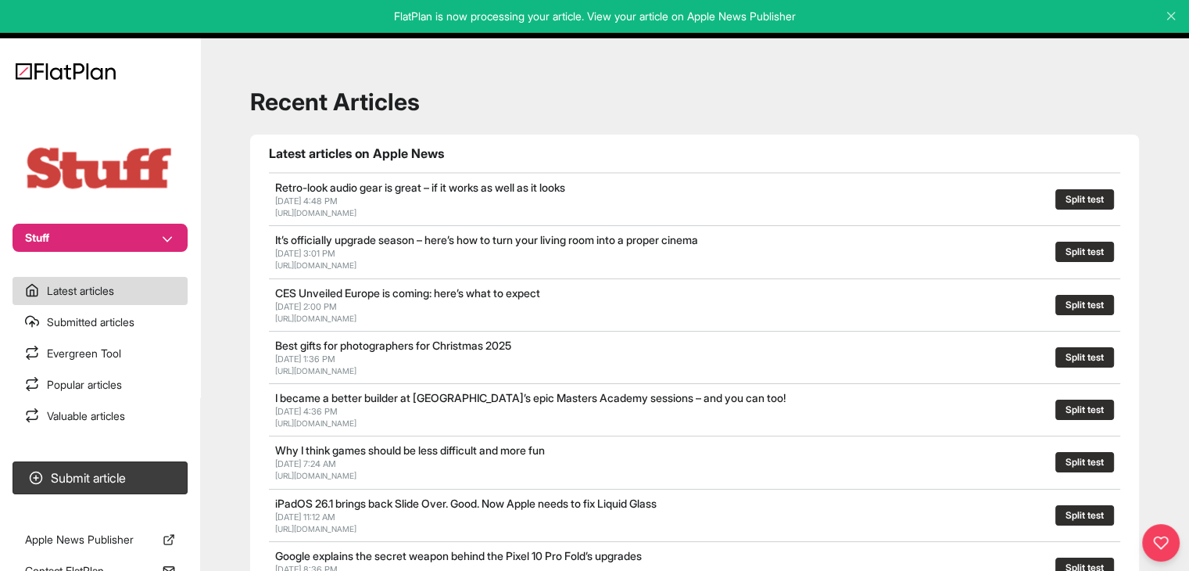
click at [152, 234] on button "Stuff" at bounding box center [100, 238] width 175 height 28
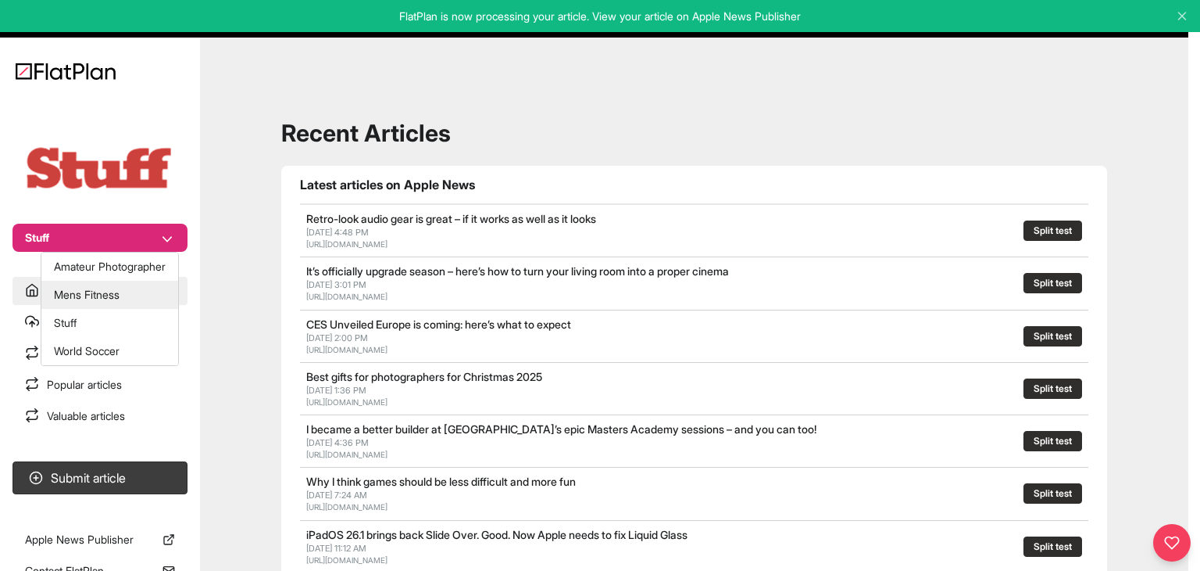
click at [136, 290] on button "Mens Fitness" at bounding box center [109, 295] width 137 height 28
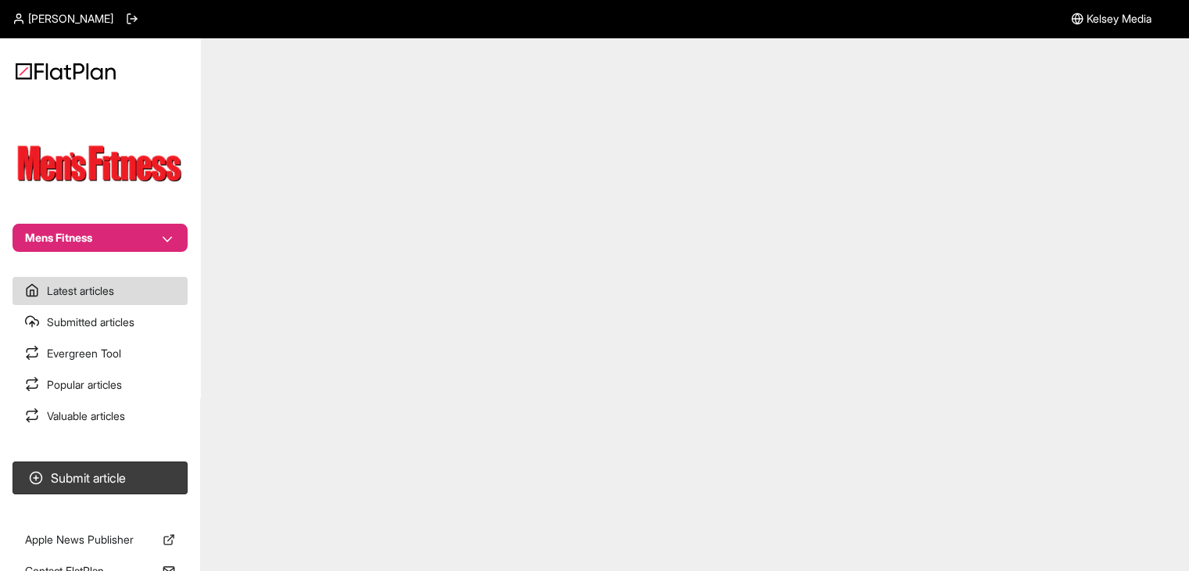
click at [110, 241] on button "Mens Fitness" at bounding box center [100, 238] width 175 height 28
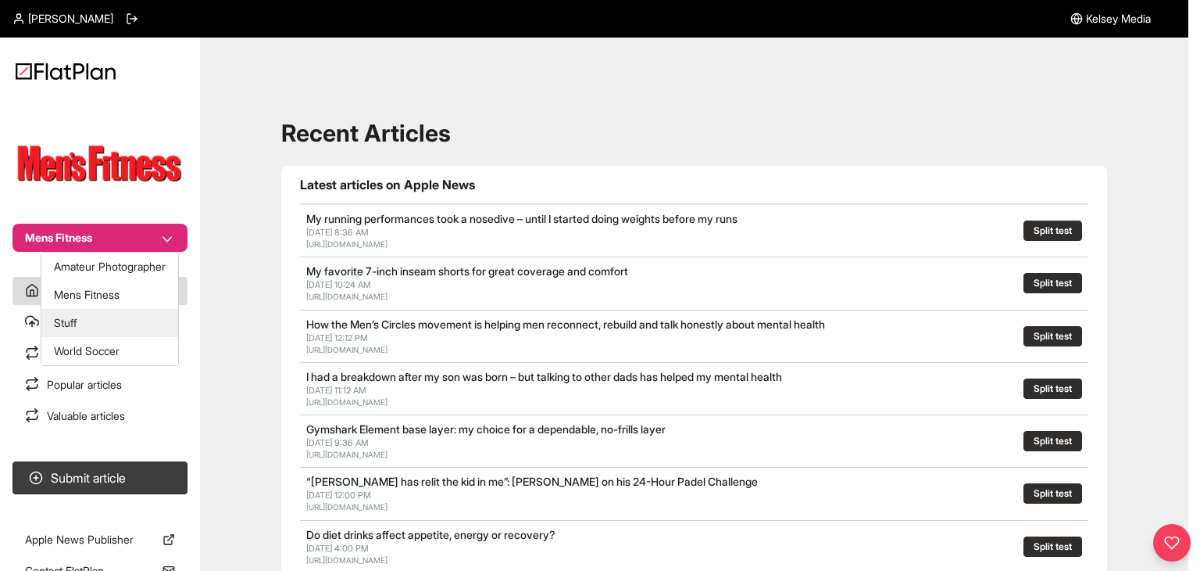
click at [107, 334] on button "Stuff" at bounding box center [109, 323] width 137 height 28
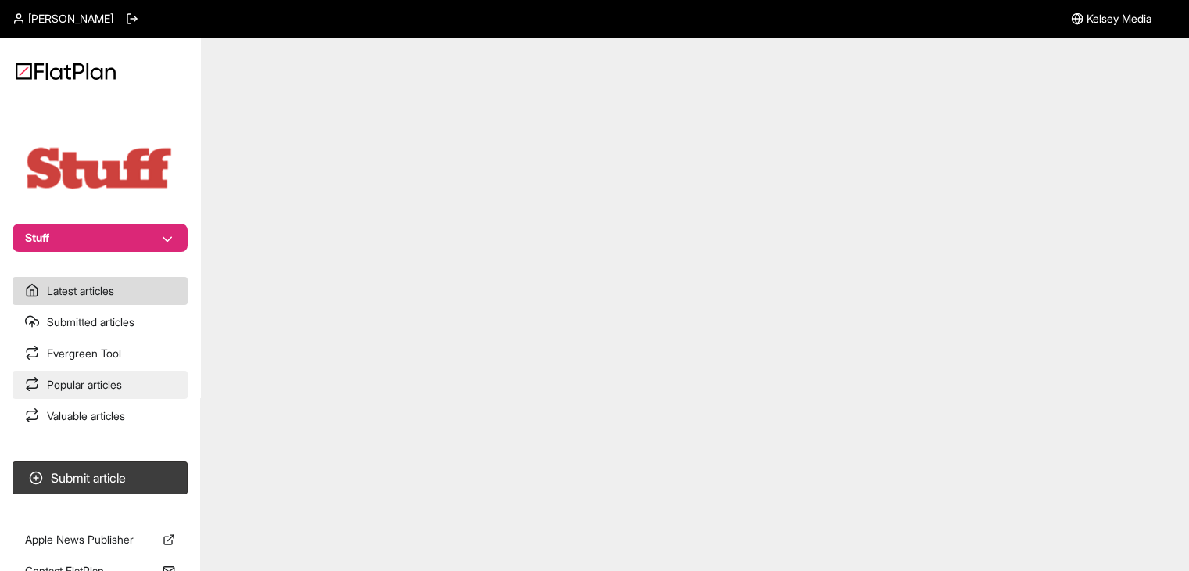
click at [116, 392] on link "Popular articles" at bounding box center [100, 384] width 175 height 28
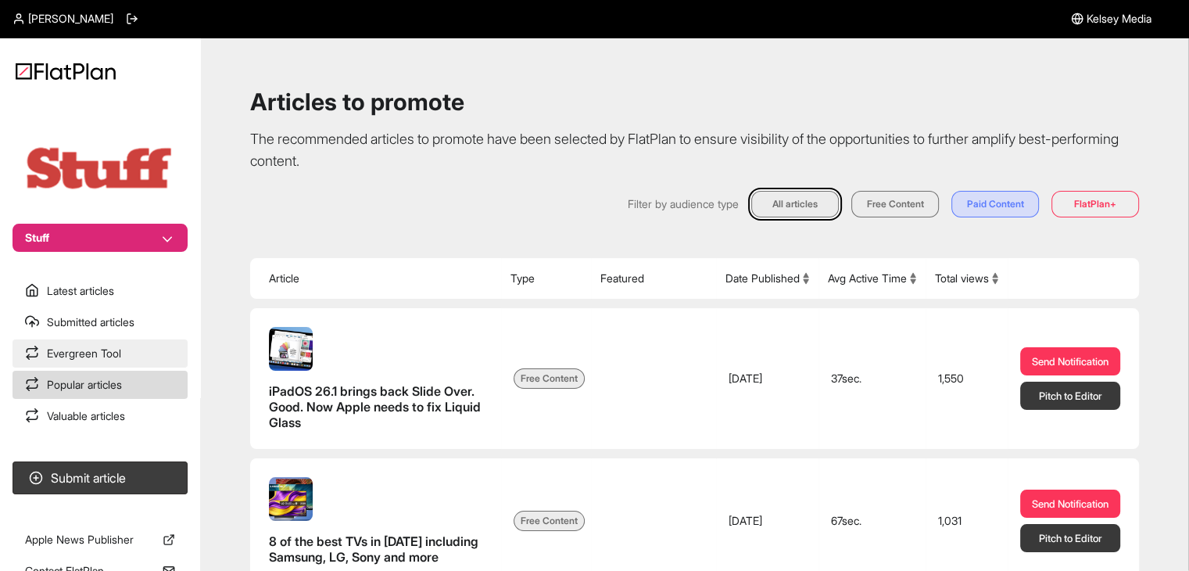
click at [121, 362] on link "Evergreen Tool" at bounding box center [100, 353] width 175 height 28
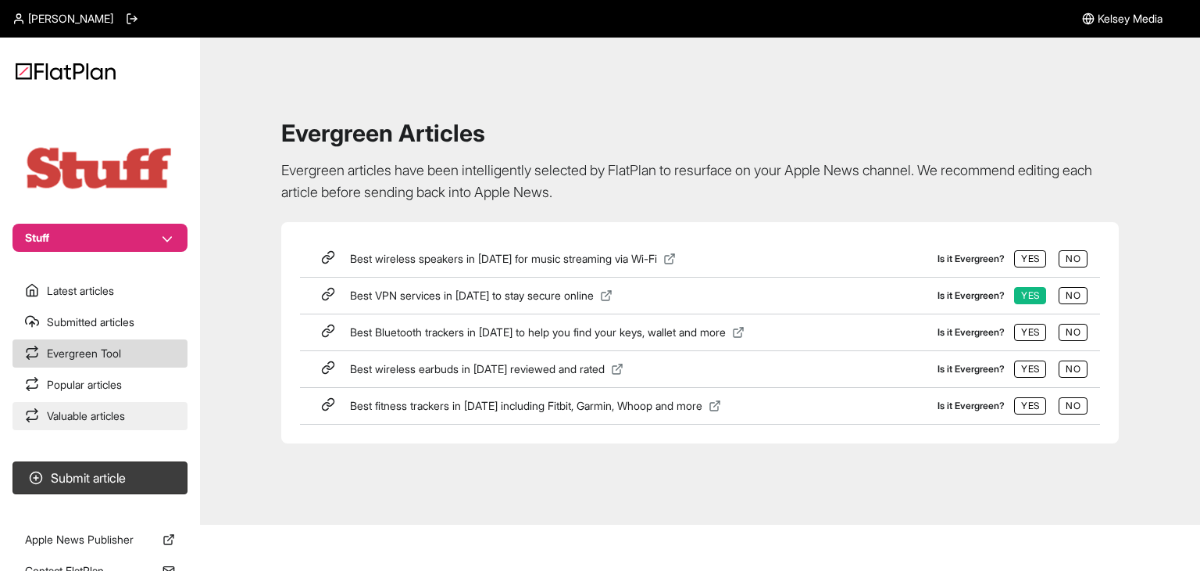
click at [127, 412] on link "Valuable articles" at bounding box center [100, 416] width 175 height 28
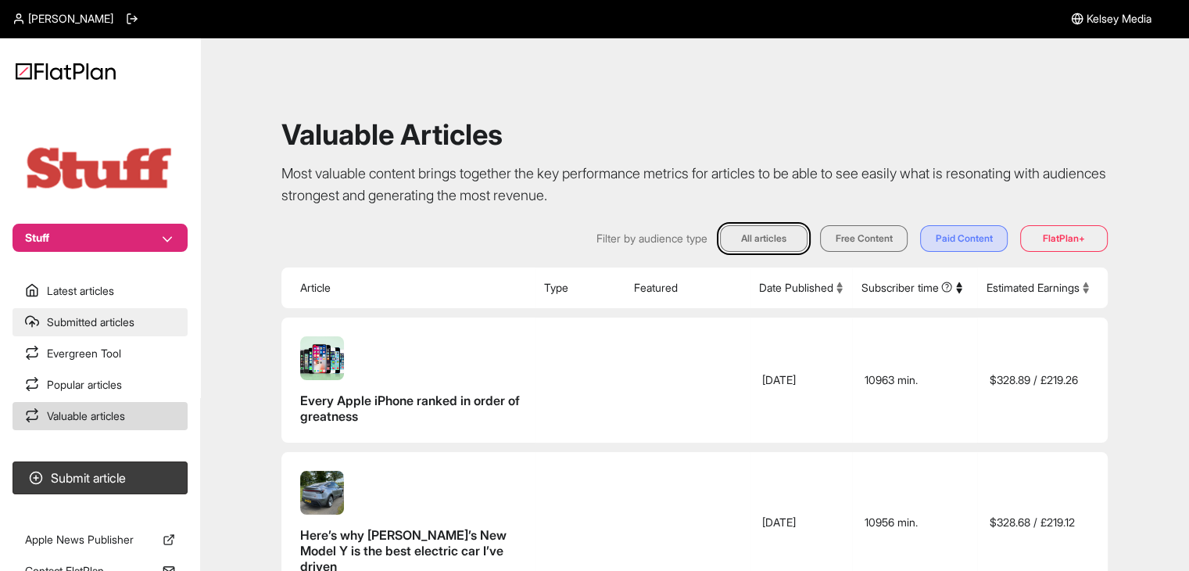
click at [129, 311] on link "Submitted articles" at bounding box center [100, 322] width 175 height 28
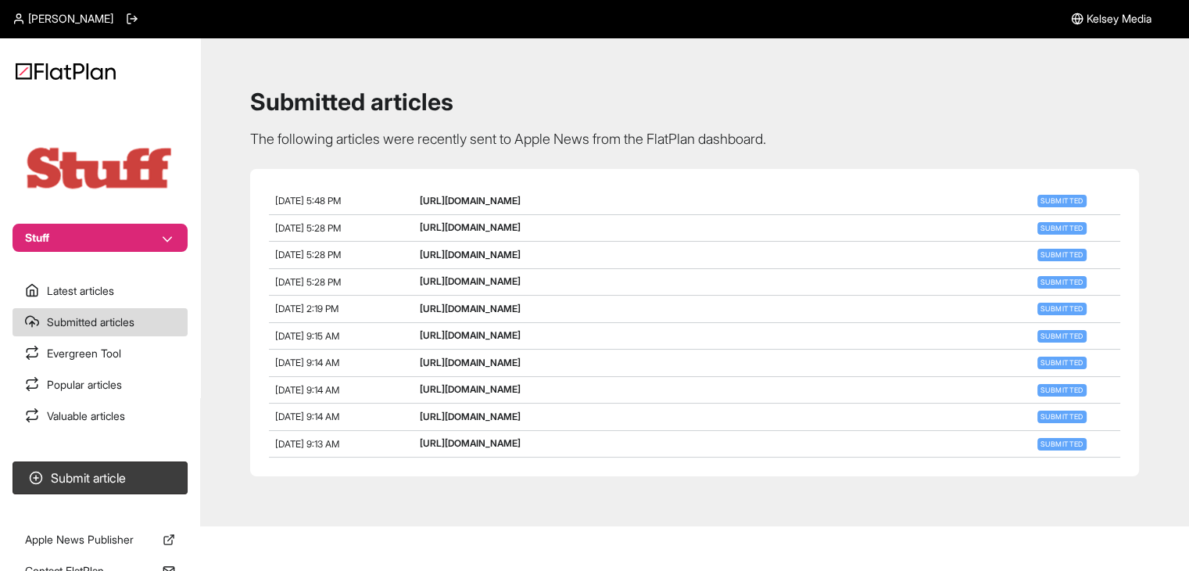
click at [153, 244] on button "Stuff" at bounding box center [100, 238] width 175 height 28
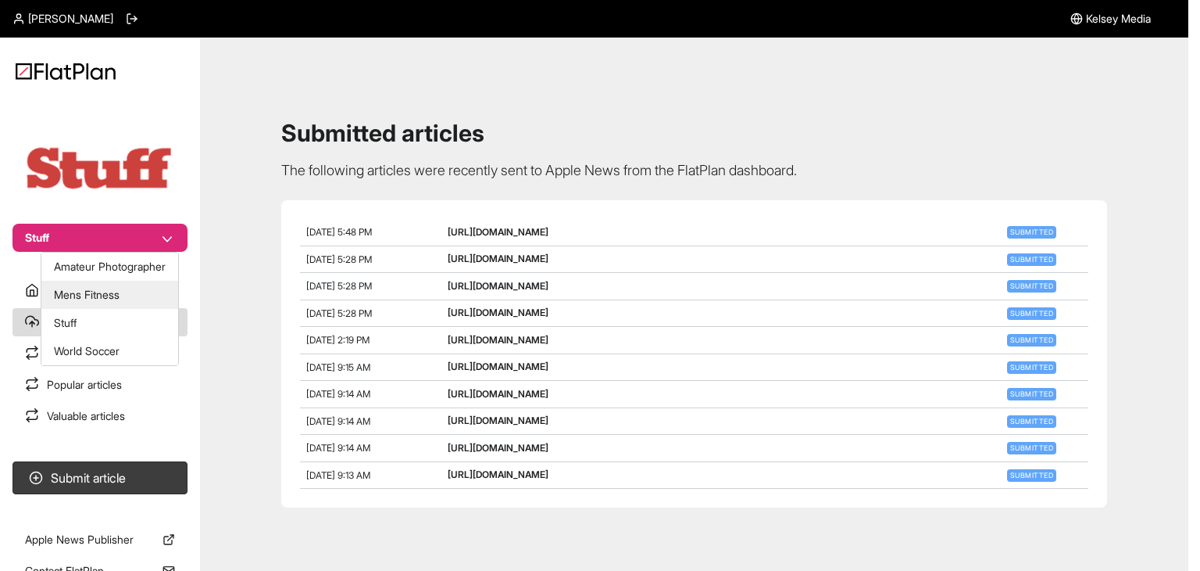
click at [153, 301] on button "Mens Fitness" at bounding box center [109, 295] width 137 height 28
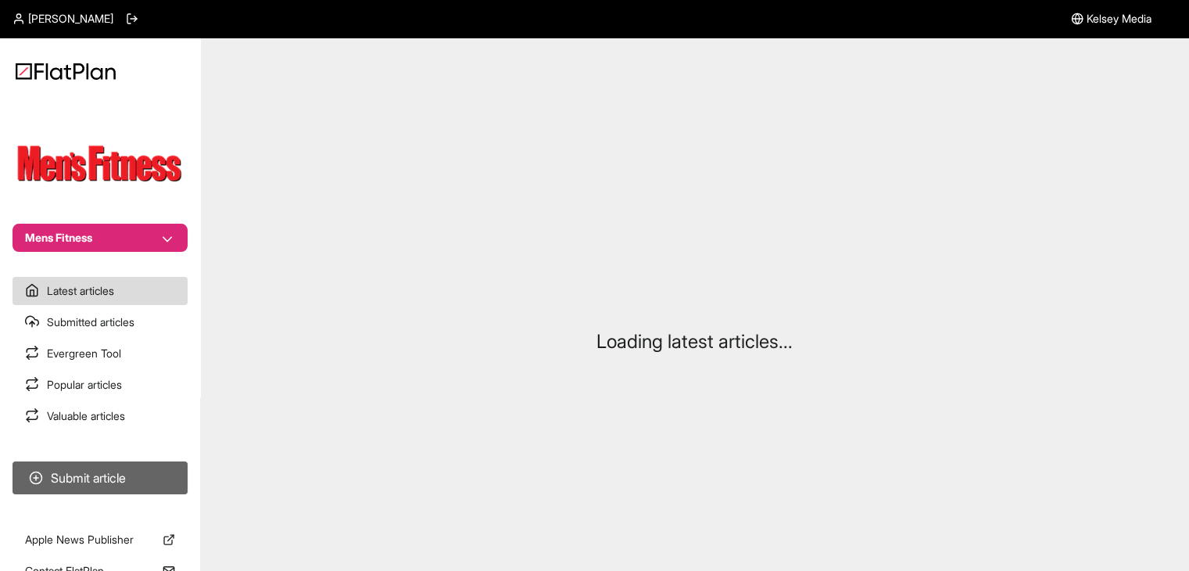
click at [124, 480] on button "Submit article" at bounding box center [100, 477] width 175 height 33
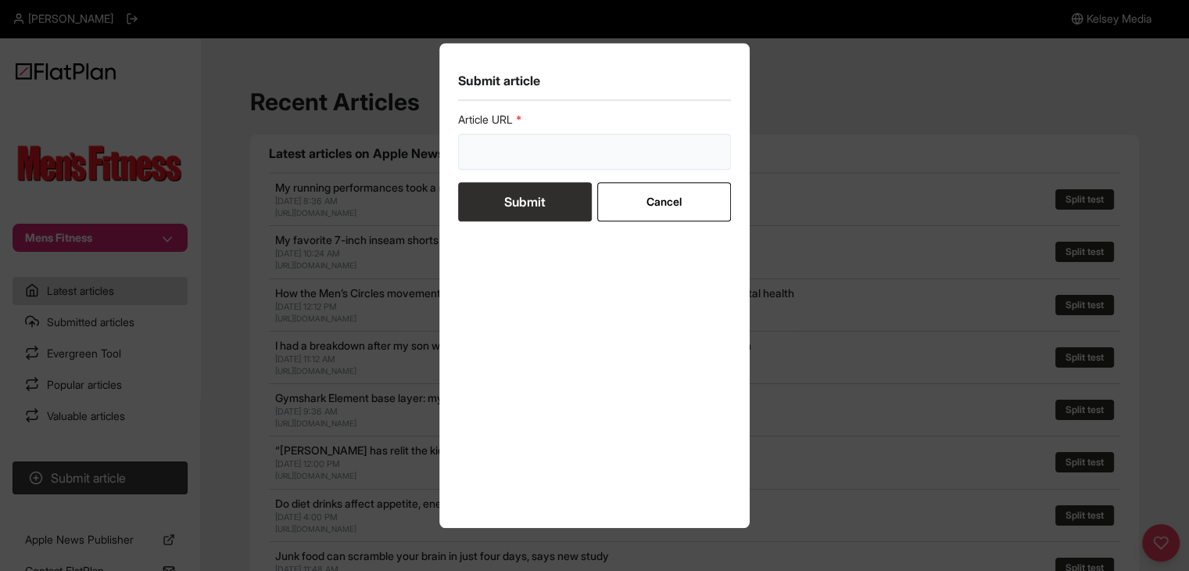
drag, startPoint x: 485, startPoint y: 145, endPoint x: 488, endPoint y: 156, distance: 10.4
click at [485, 145] on input "url" at bounding box center [595, 152] width 274 height 36
paste input "https://mensfitness.co.uk/workouts/get-fit-for-football-with-this-full-body-wor…"
type input "https://mensfitness.co.uk/workouts/get-fit-for-football-with-this-full-body-wor…"
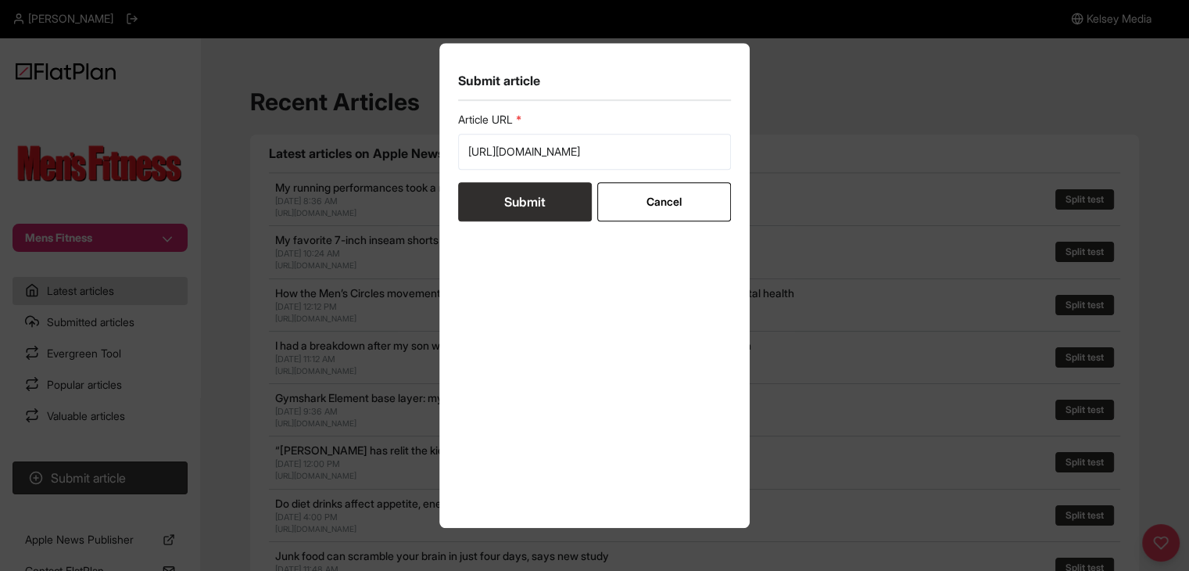
click at [486, 209] on button "Submit" at bounding box center [525, 201] width 134 height 39
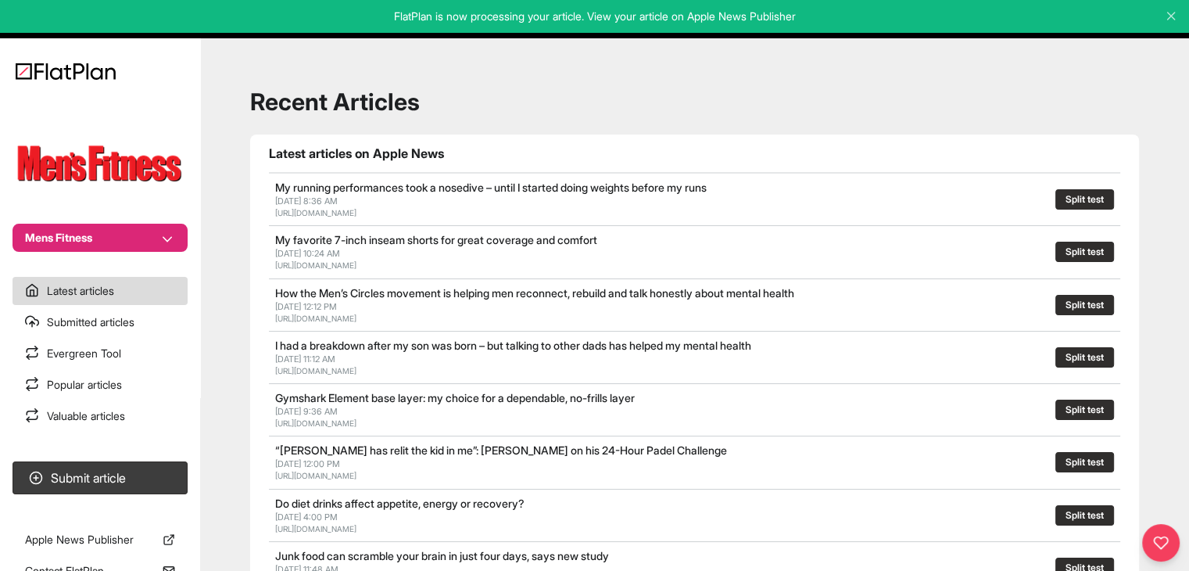
click at [98, 238] on button "Mens Fitness" at bounding box center [100, 238] width 175 height 28
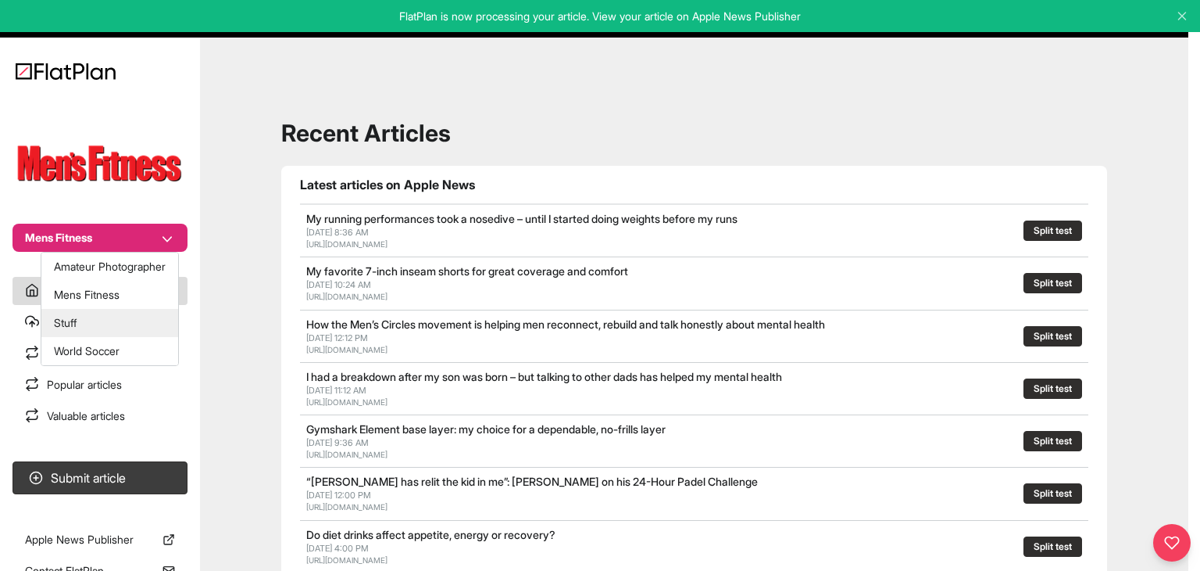
click at [98, 319] on button "Stuff" at bounding box center [109, 323] width 137 height 28
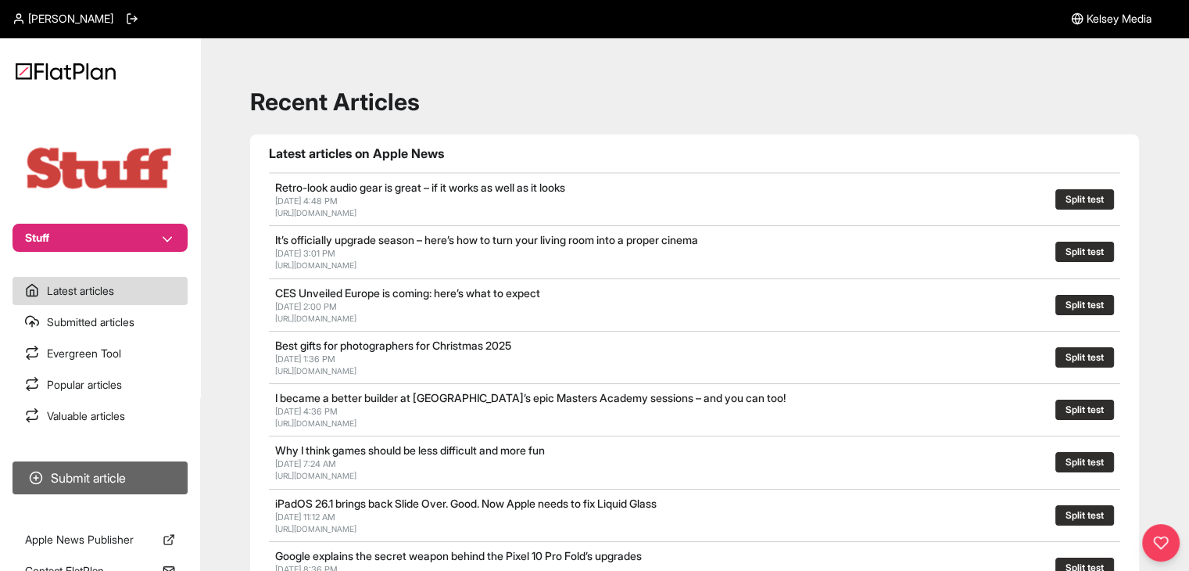
click at [113, 492] on button "Submit article" at bounding box center [100, 477] width 175 height 33
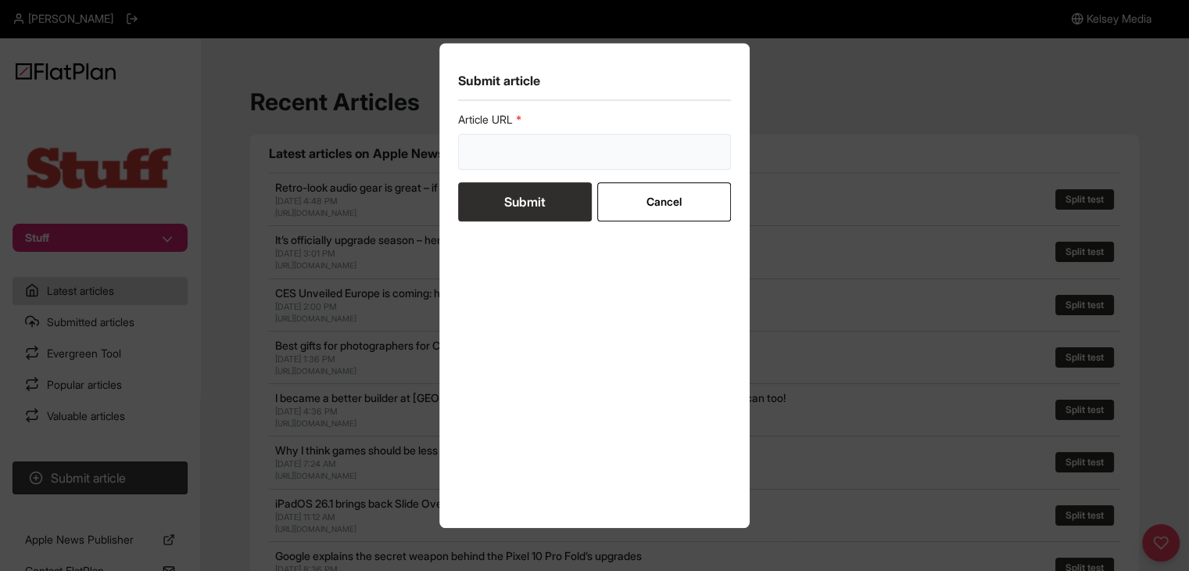
click at [501, 153] on input "url" at bounding box center [595, 152] width 274 height 36
paste input "https://www.stuff.tv/features/40-ways-apple-changed-tech-world/"
type input "https://www.stuff.tv/features/40-ways-apple-changed-tech-world/"
click at [520, 195] on button "Submit" at bounding box center [525, 201] width 134 height 39
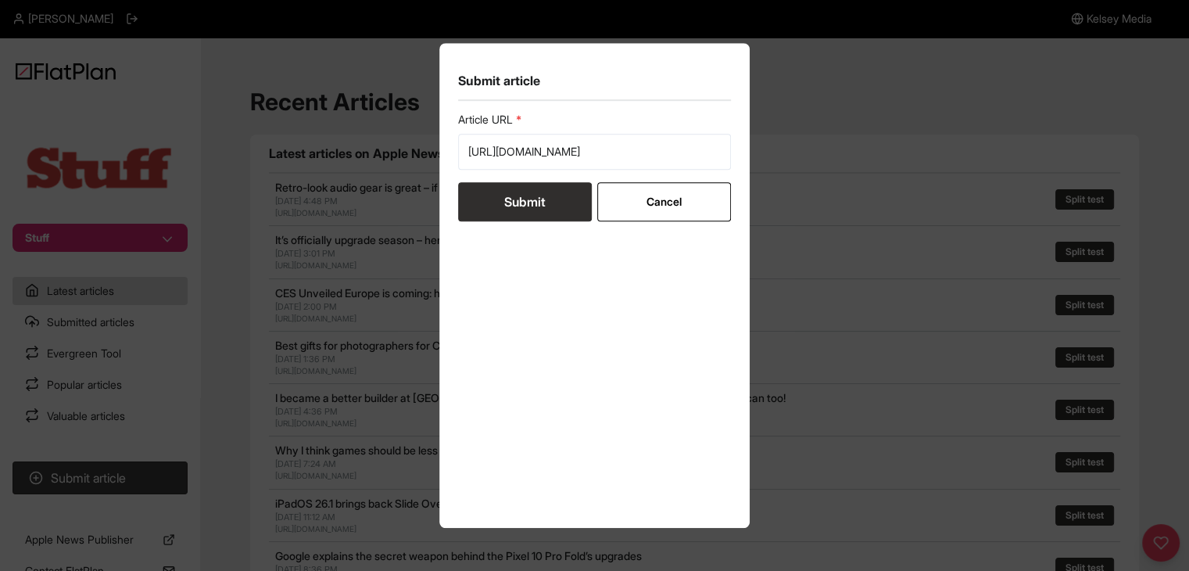
scroll to position [0, 0]
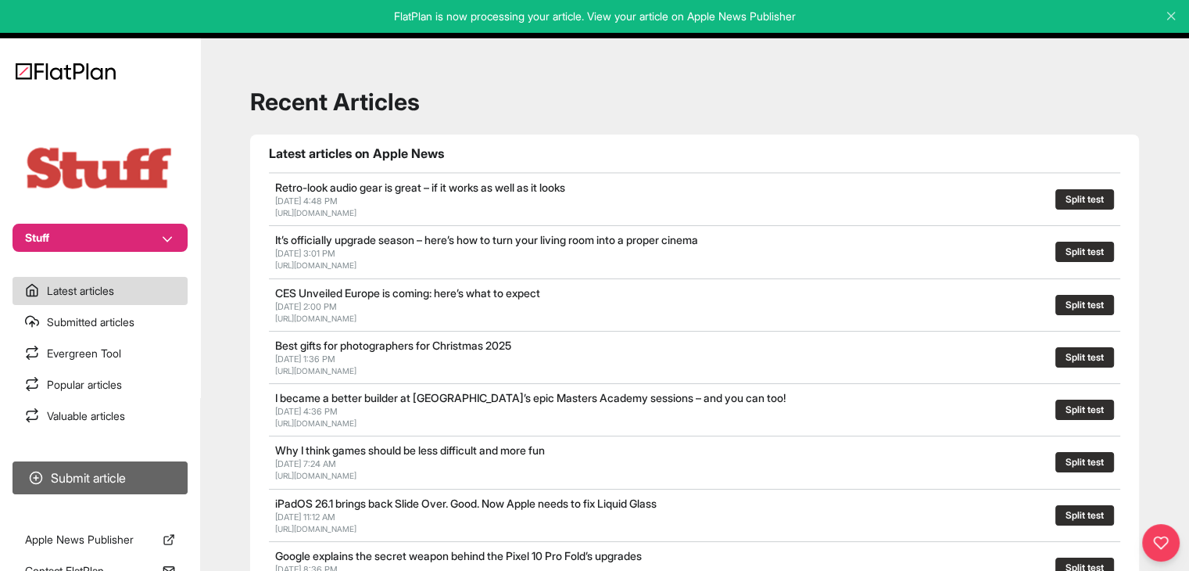
click at [149, 489] on button "Submit article" at bounding box center [100, 477] width 175 height 33
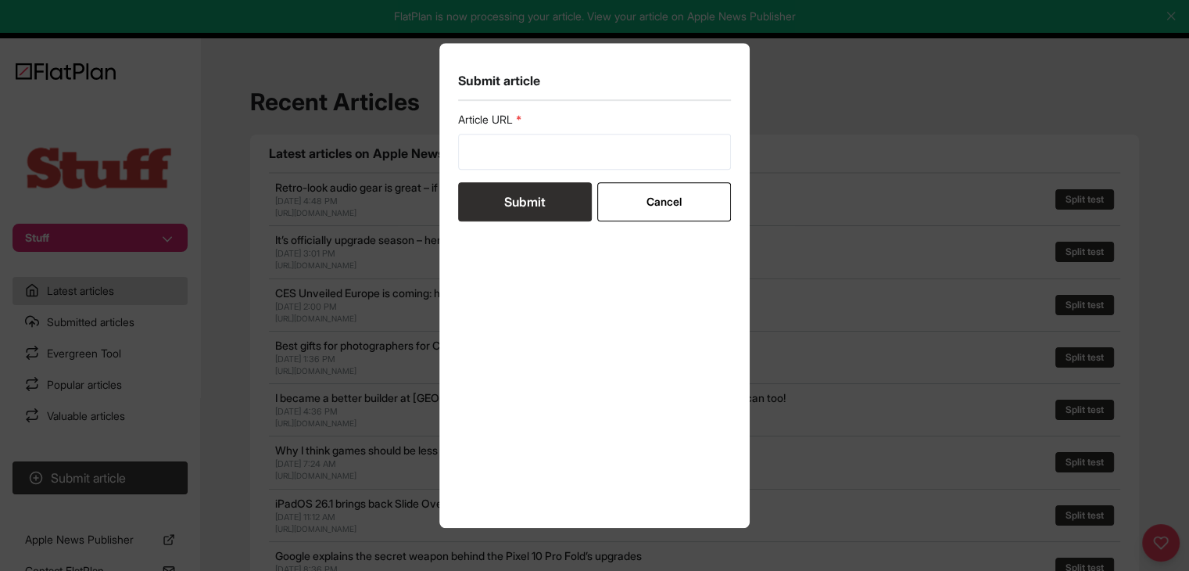
click at [853, 88] on div "Submit article Article URL Submit Cancel" at bounding box center [594, 285] width 1189 height 571
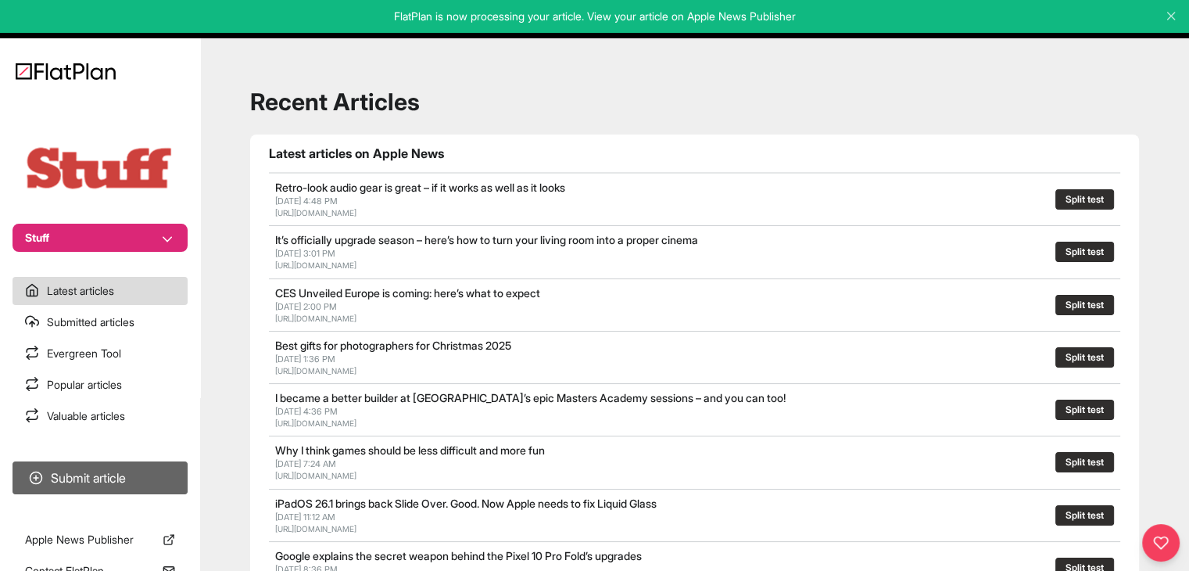
click at [83, 484] on button "Submit article" at bounding box center [100, 477] width 175 height 33
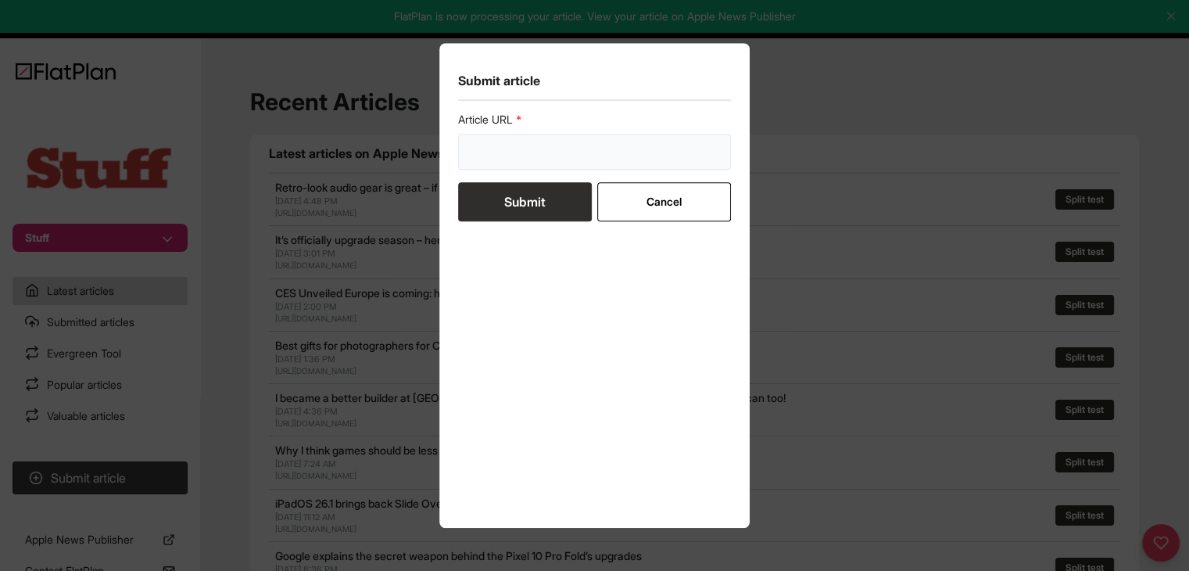
click at [592, 145] on input "url" at bounding box center [595, 152] width 274 height 36
paste input "https://www.stuff.tv/features/what-to-do-if-you-lose-your-phone/"
type input "https://www.stuff.tv/features/what-to-do-if-you-lose-your-phone/"
click at [530, 192] on button "Submit" at bounding box center [525, 201] width 134 height 39
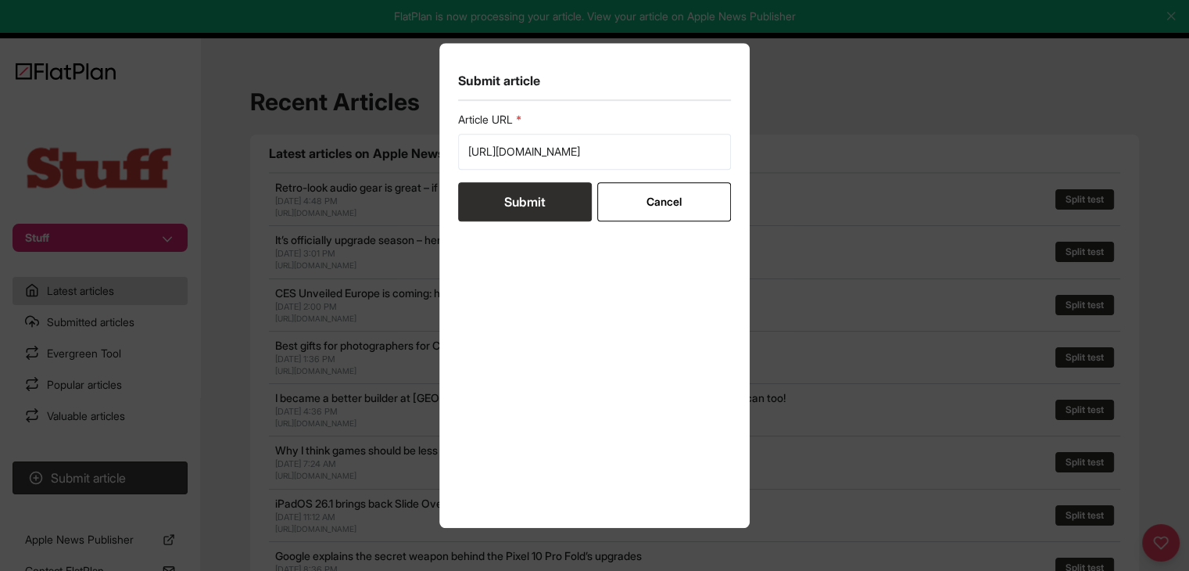
scroll to position [0, 0]
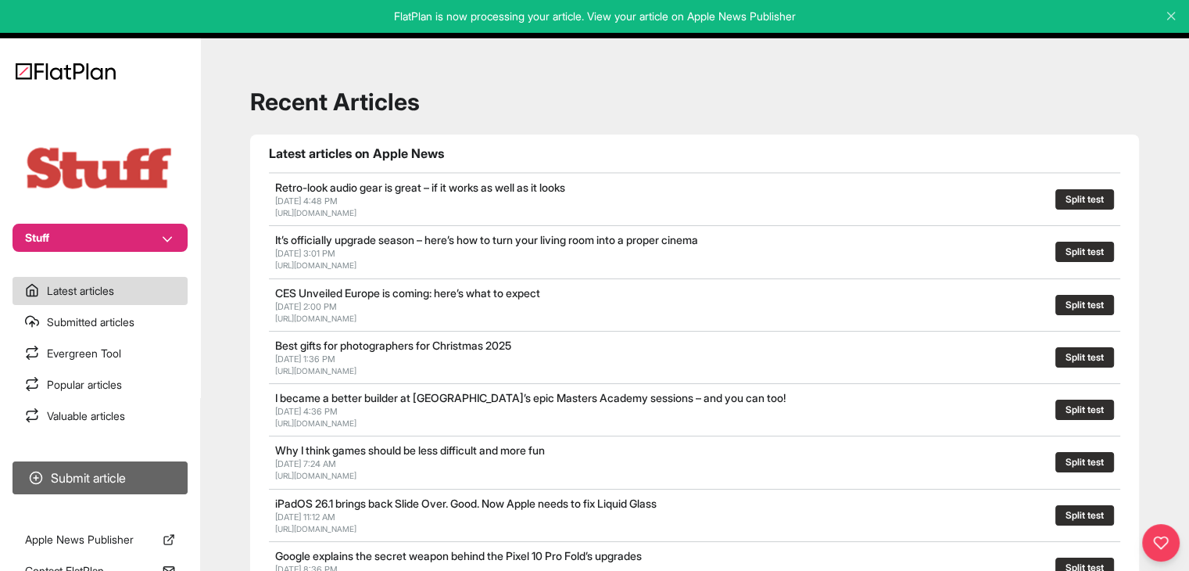
click at [181, 479] on button "Submit article" at bounding box center [100, 477] width 175 height 33
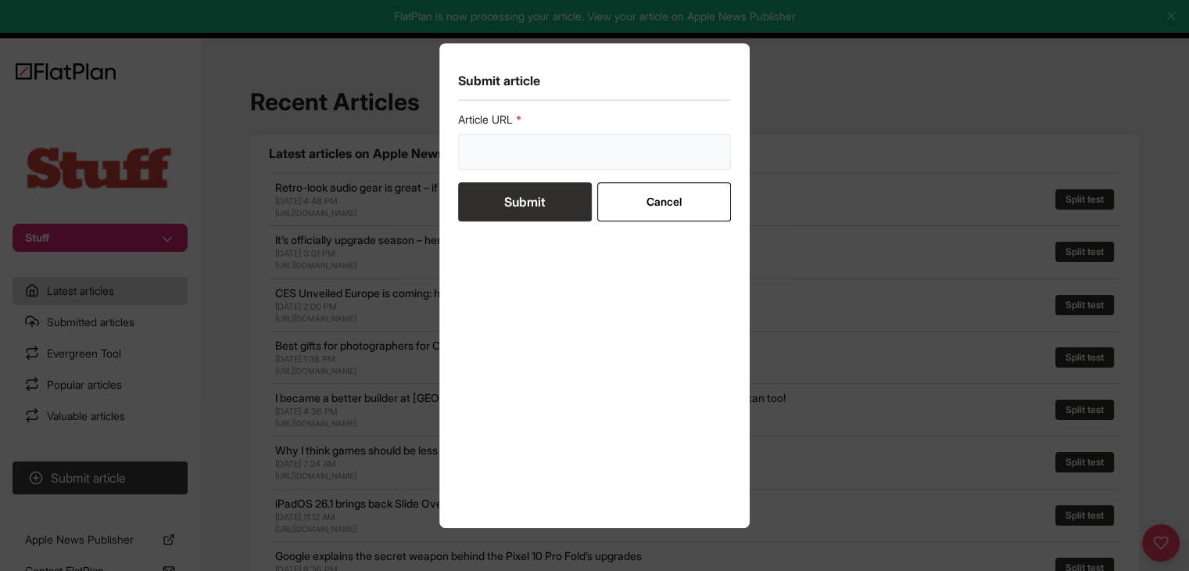
click at [535, 144] on input "url" at bounding box center [595, 152] width 274 height 36
paste input "https://www.stuff.tv/features/best-affordable-ev/"
type input "https://www.stuff.tv/features/best-affordable-ev/"
click at [523, 208] on button "Submit" at bounding box center [525, 201] width 134 height 39
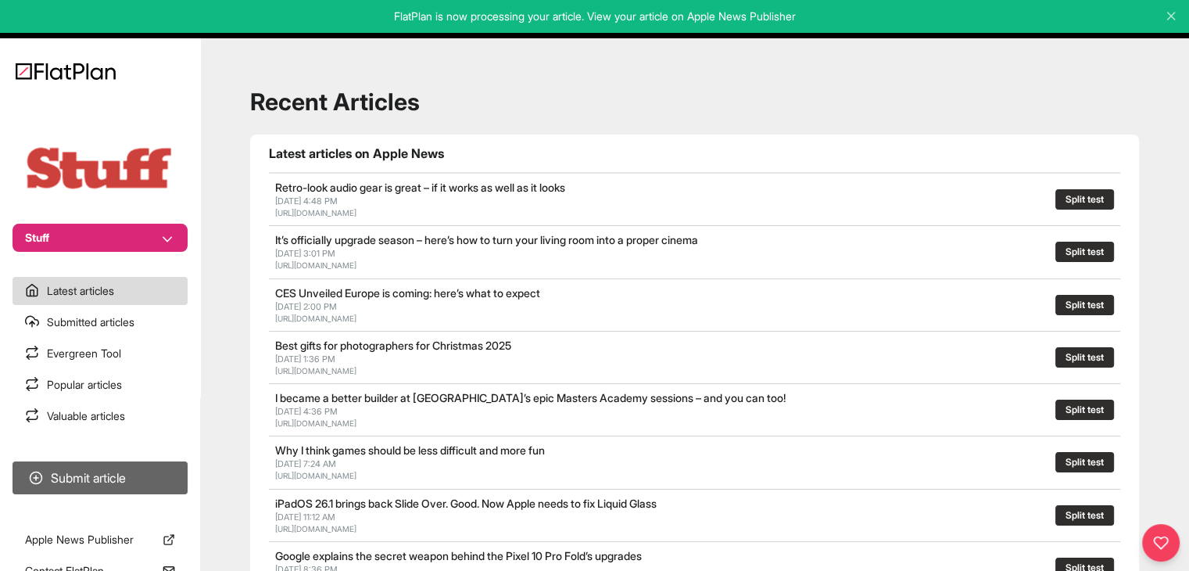
click at [91, 470] on button "Submit article" at bounding box center [100, 477] width 175 height 33
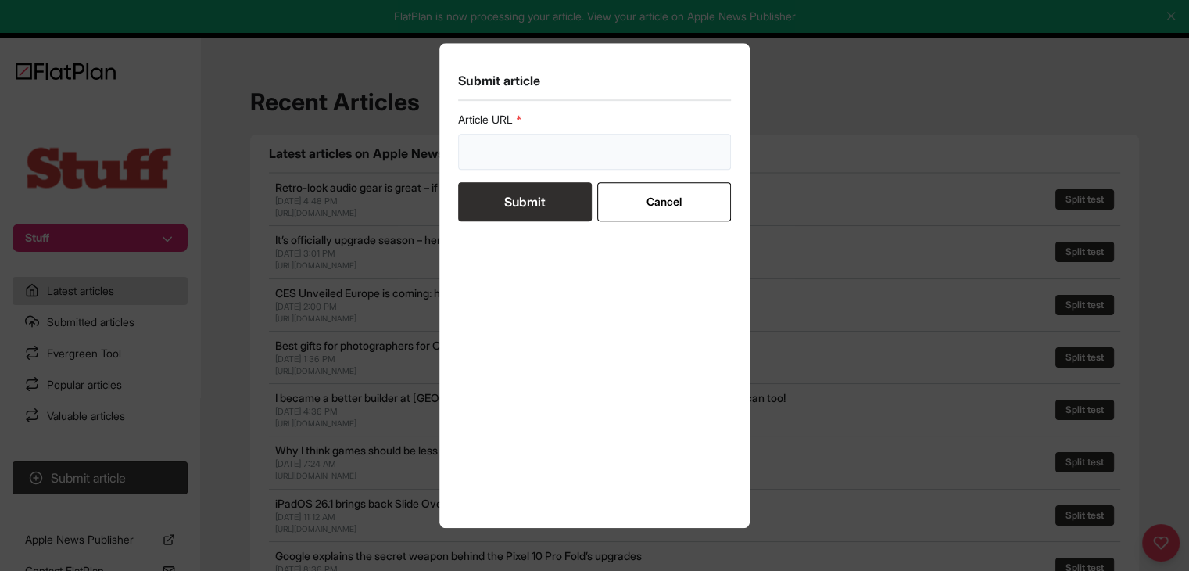
click at [492, 164] on input "url" at bounding box center [595, 152] width 274 height 36
paste input "https://www.stuff.tv/features/best-travel-gadgets/"
type input "https://www.stuff.tv/features/best-travel-gadgets/"
drag, startPoint x: 495, startPoint y: 185, endPoint x: 500, endPoint y: 199, distance: 14.8
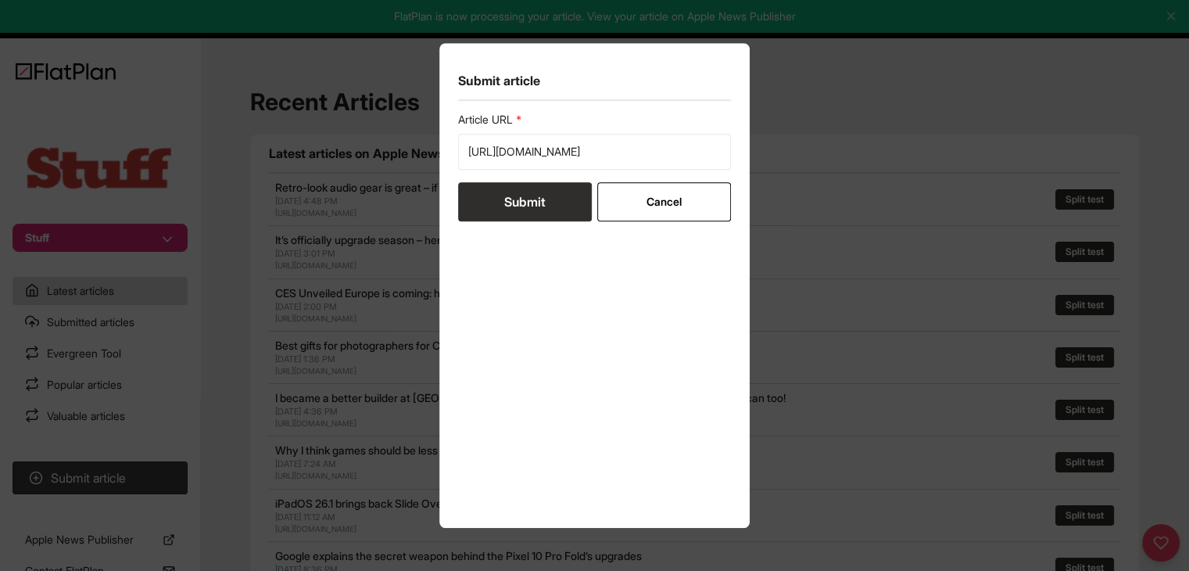
click at [496, 185] on button "Submit" at bounding box center [525, 201] width 134 height 39
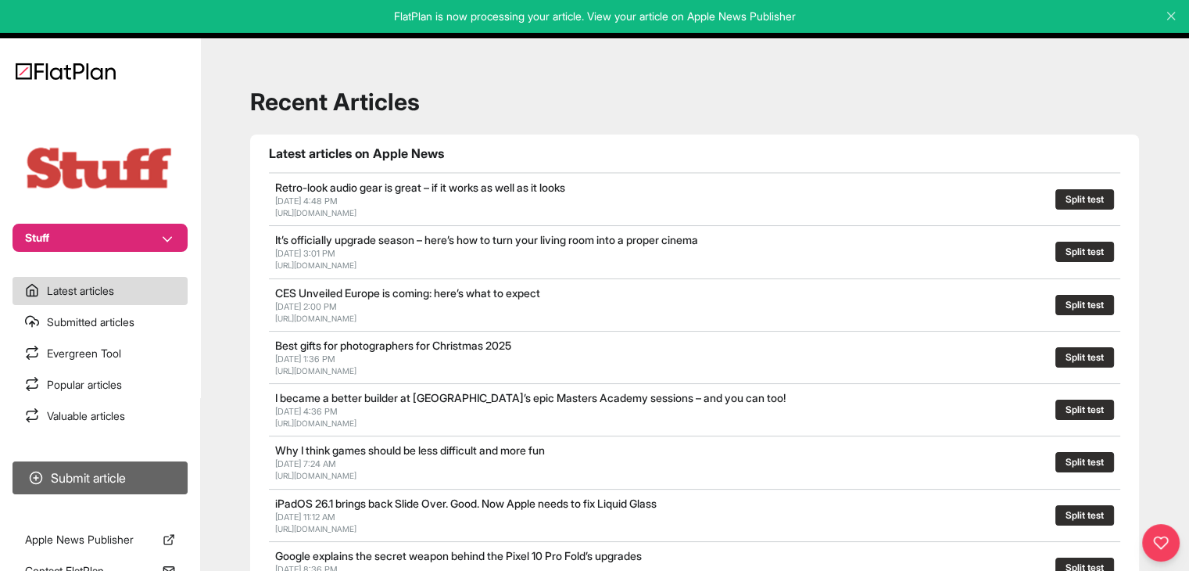
click at [106, 481] on button "Submit article" at bounding box center [100, 477] width 175 height 33
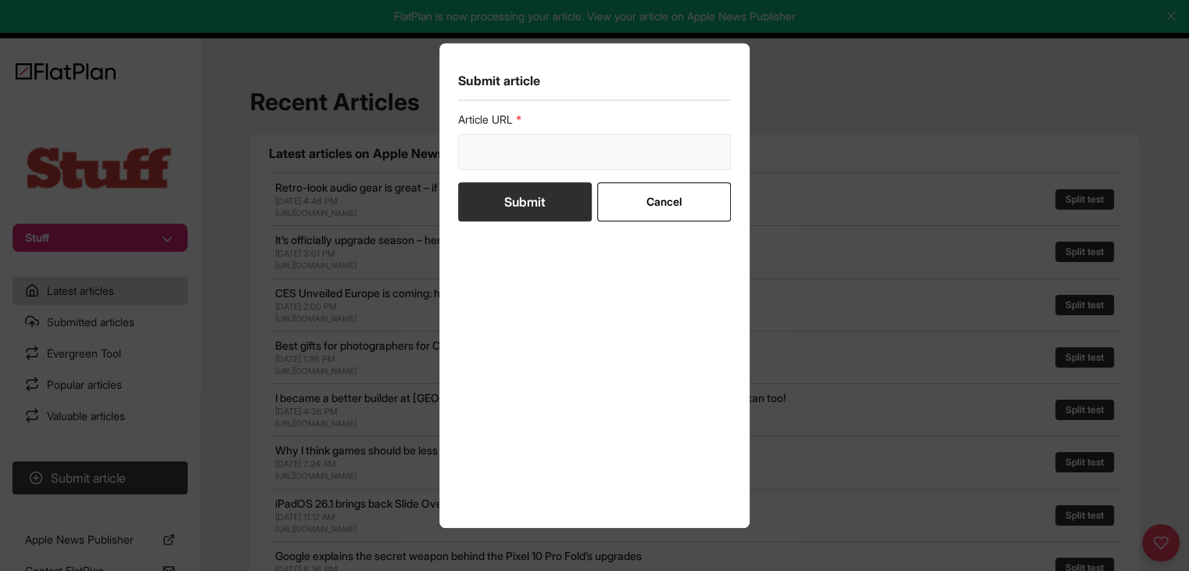
click at [507, 169] on input "url" at bounding box center [595, 152] width 274 height 36
paste input "https://www.stuff.tv/features/best-electric-bikes-reviewed/"
type input "https://www.stuff.tv/features/best-electric-bikes-reviewed/"
click at [513, 198] on button "Submit" at bounding box center [525, 201] width 134 height 39
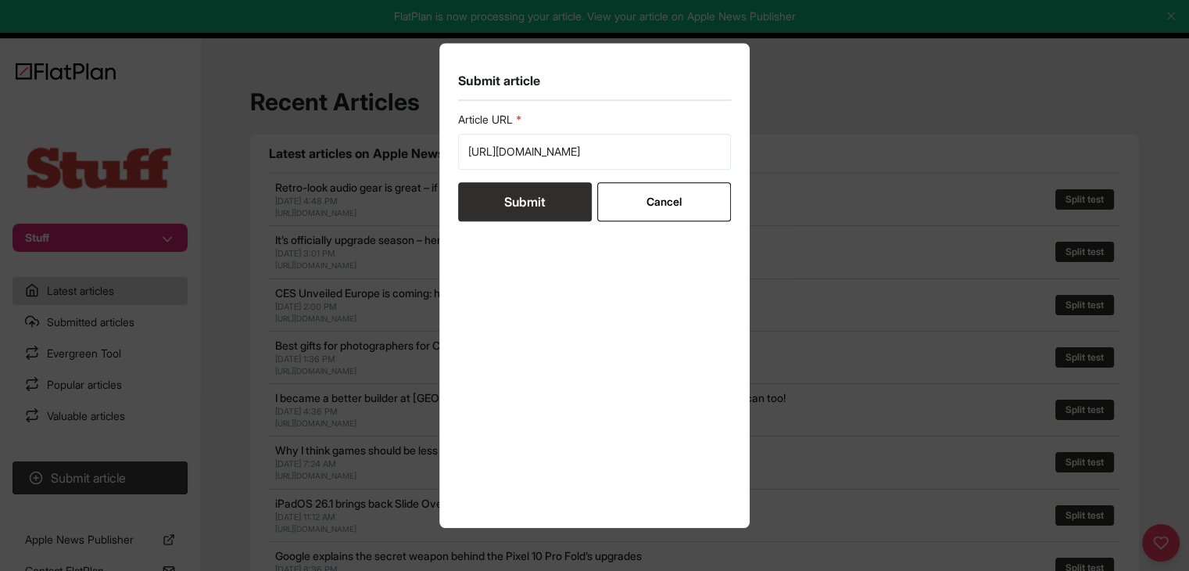
scroll to position [0, 0]
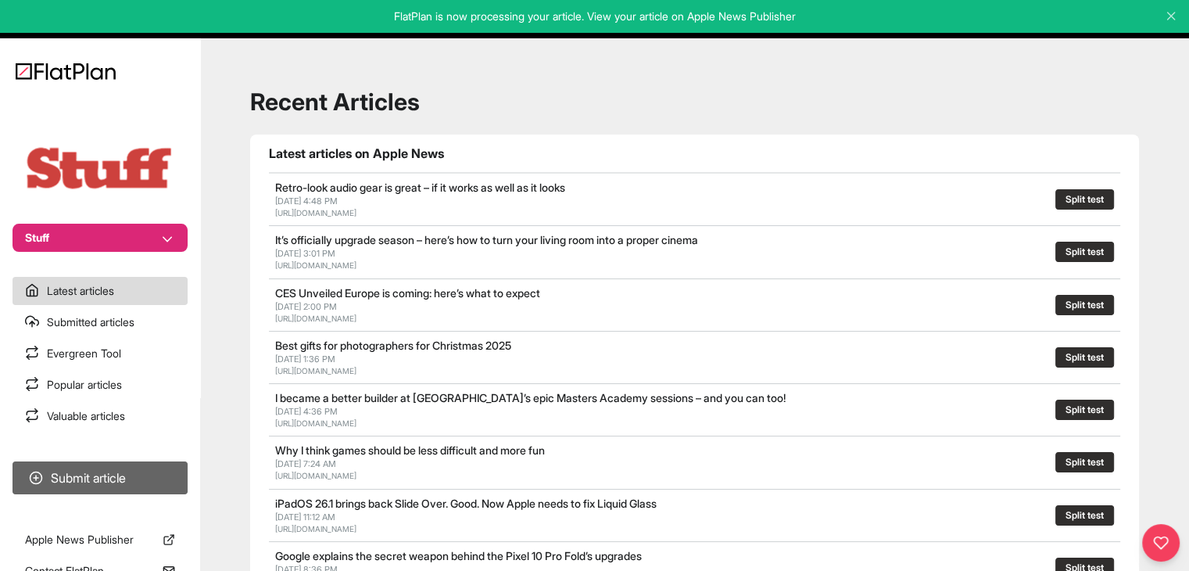
click at [137, 476] on button "Submit article" at bounding box center [100, 477] width 175 height 33
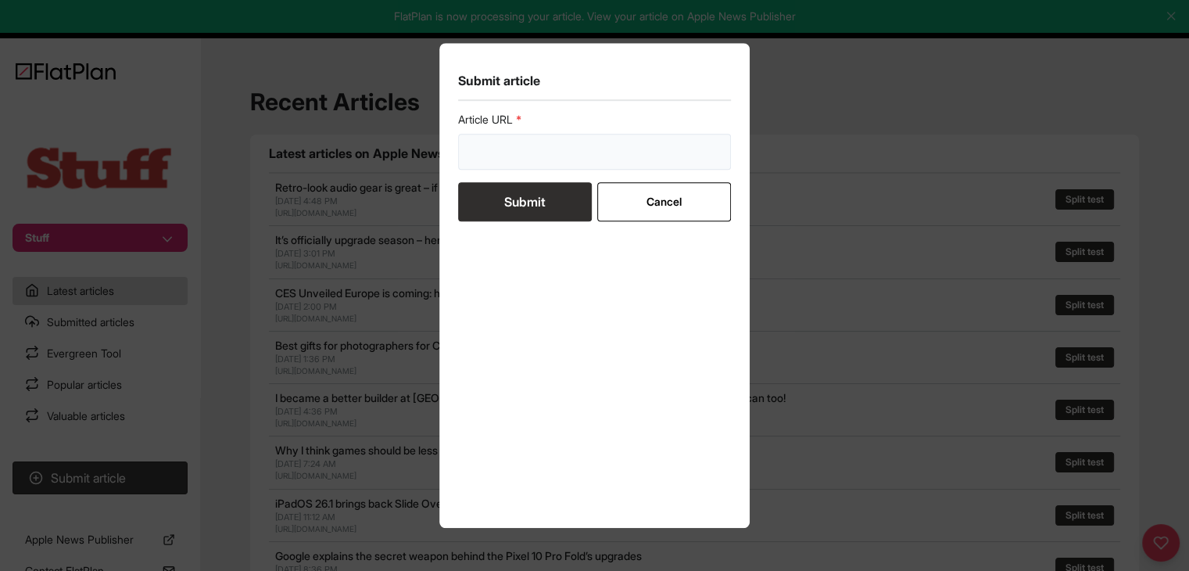
click at [492, 155] on input "url" at bounding box center [595, 152] width 274 height 36
paste input "https://www.stuff.tv/news/apples-new-subscription-can-protect-all-your-devices-…"
type input "https://www.stuff.tv/news/apples-new-subscription-can-protect-all-your-devices-…"
click at [496, 193] on button "Submit" at bounding box center [525, 201] width 134 height 39
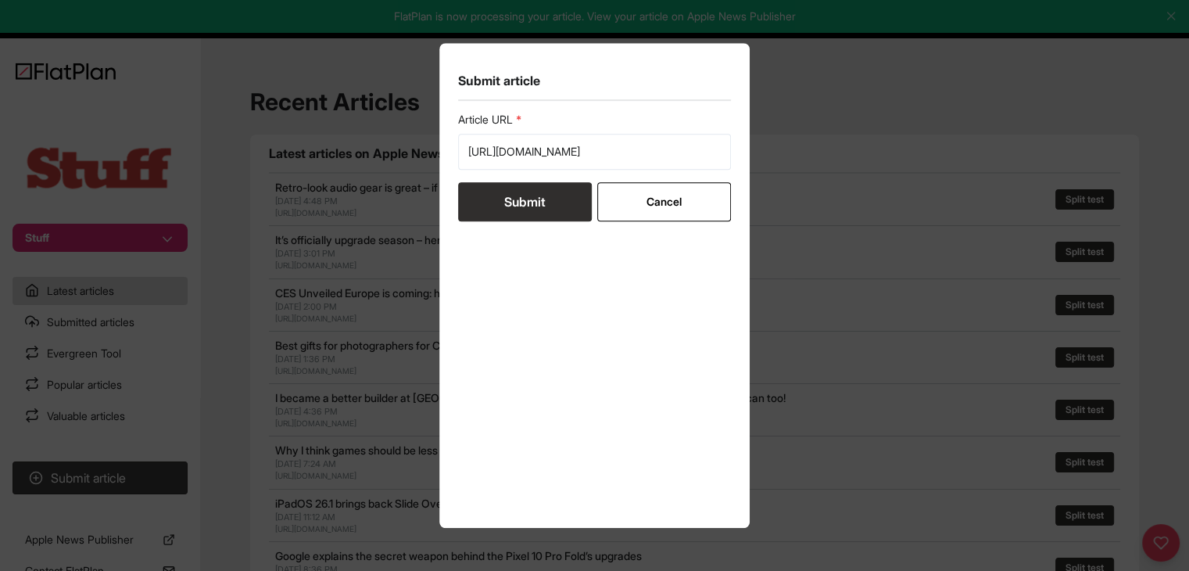
scroll to position [0, 0]
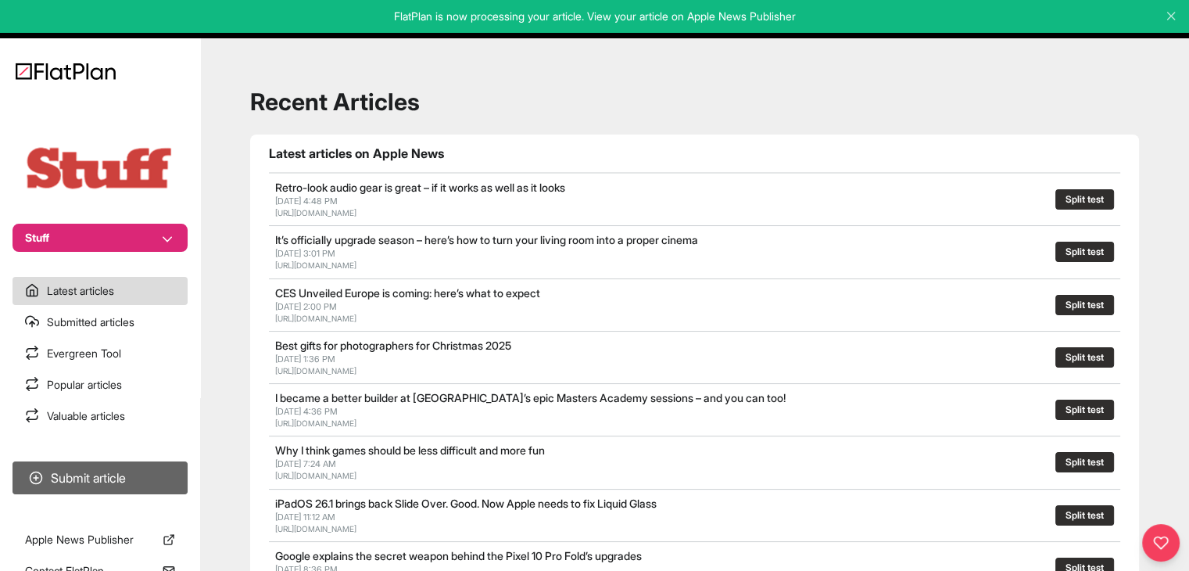
click at [144, 477] on button "Submit article" at bounding box center [100, 477] width 175 height 33
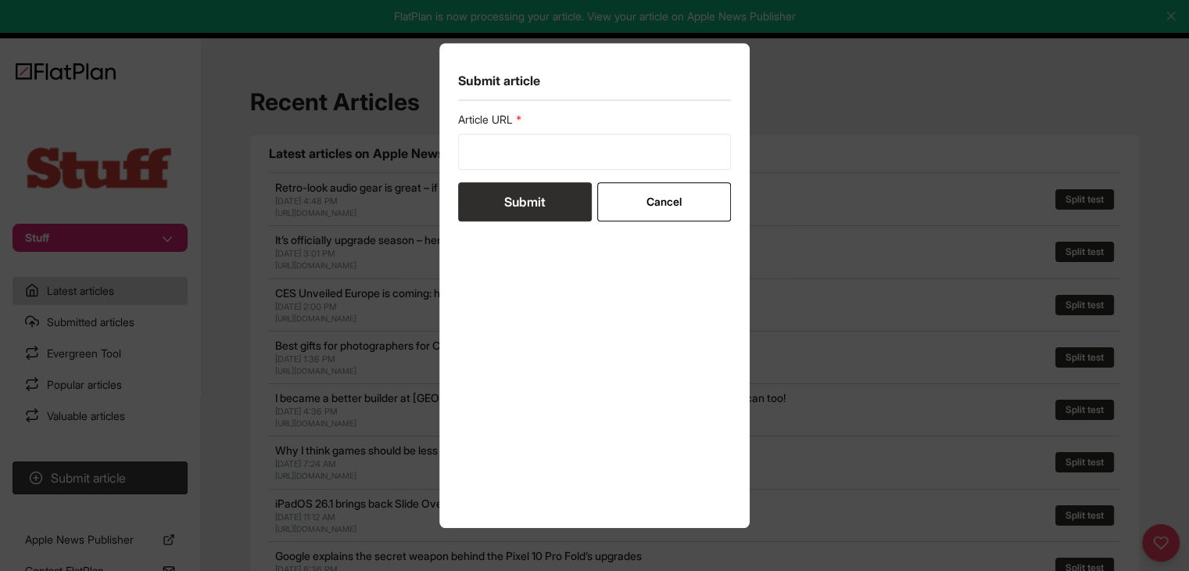
click at [513, 173] on form "Article URL Submit Cancel" at bounding box center [595, 166] width 274 height 109
click at [513, 157] on input "url" at bounding box center [595, 152] width 274 height 36
paste input "https://www.stuff.tv/features/best-iphone/"
type input "https://www.stuff.tv/features/best-iphone/"
click at [516, 201] on button "Submit" at bounding box center [525, 201] width 134 height 39
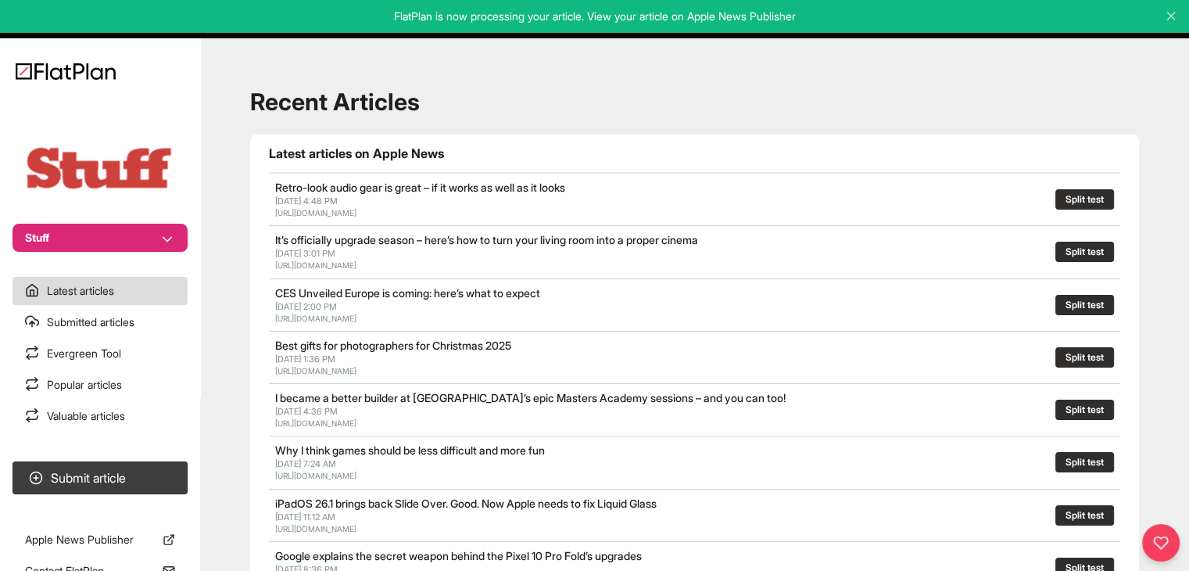
click at [166, 229] on button "Stuff" at bounding box center [100, 238] width 175 height 28
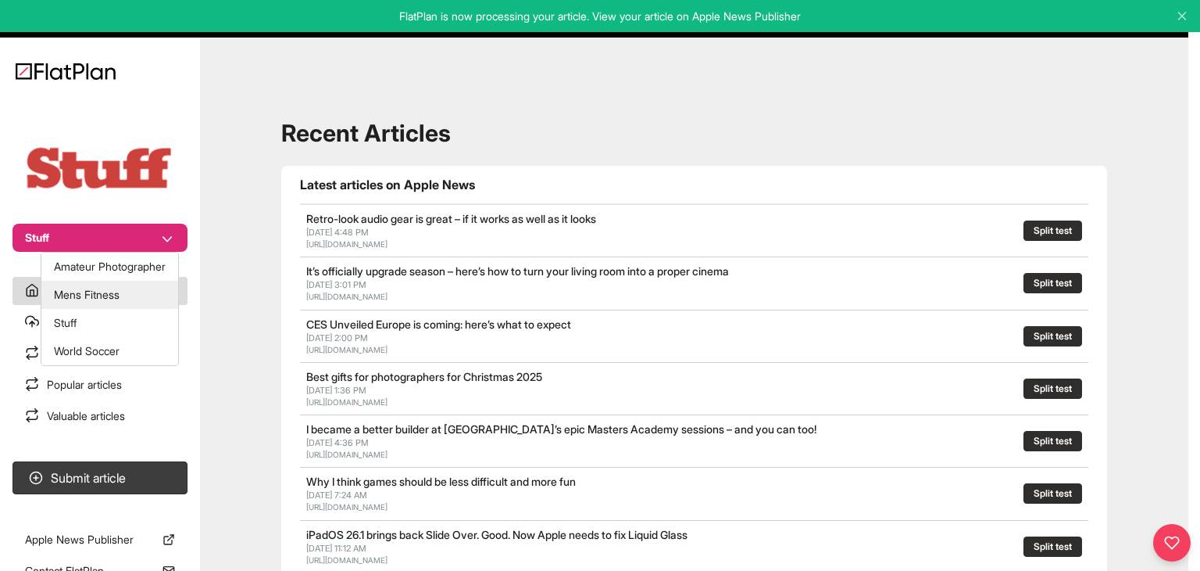
click at [128, 292] on button "Mens Fitness" at bounding box center [109, 295] width 137 height 28
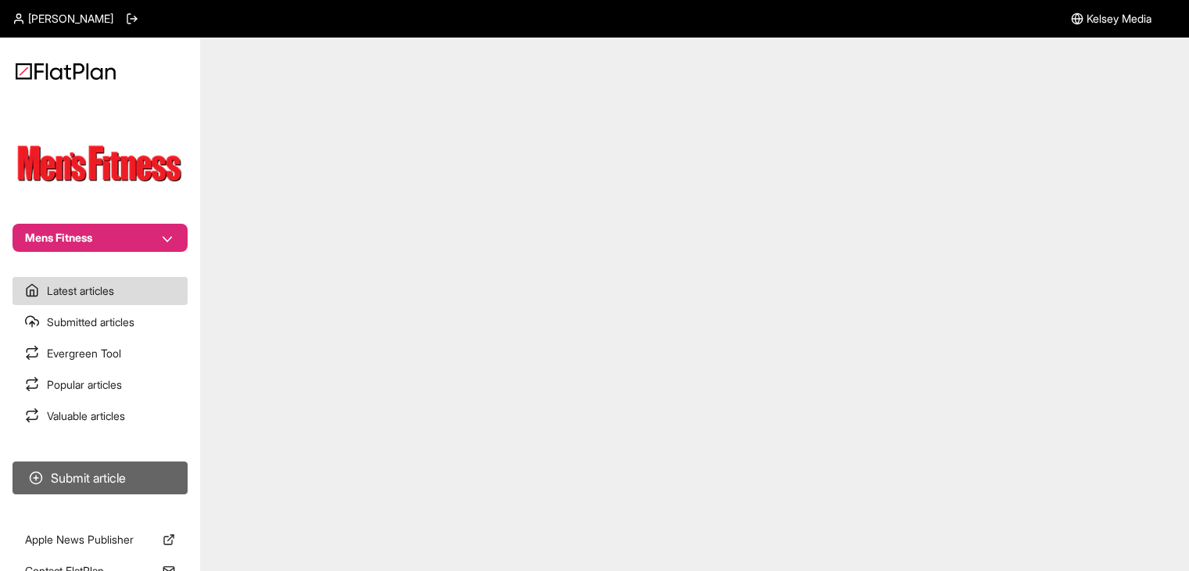
click at [129, 467] on button "Submit article" at bounding box center [100, 477] width 175 height 33
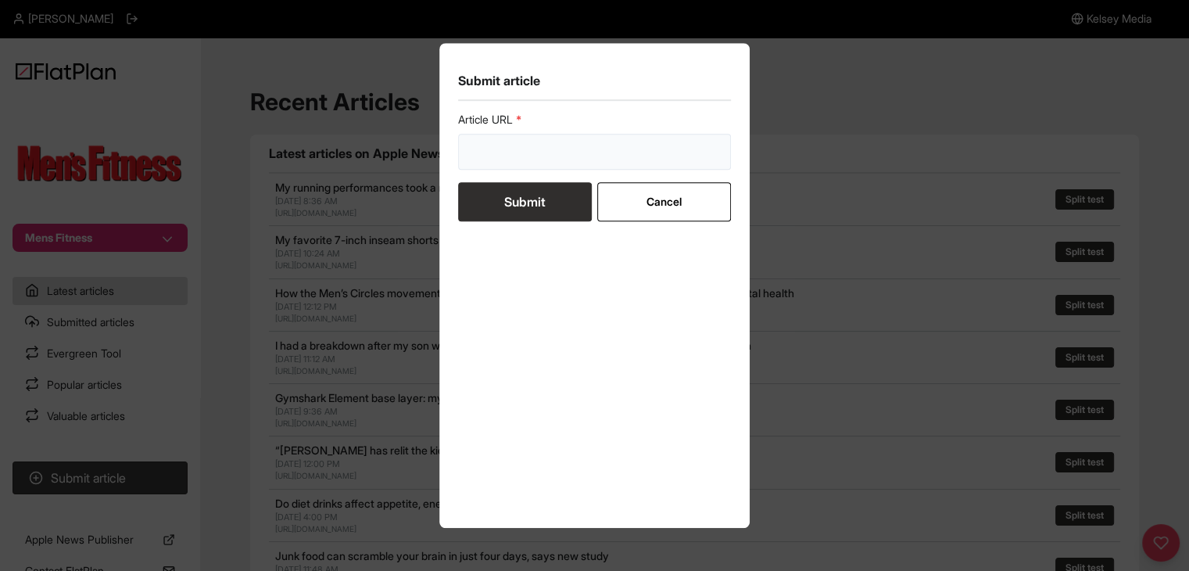
click at [519, 135] on input "url" at bounding box center [595, 152] width 274 height 36
paste input "[URL][DOMAIN_NAME]"
type input "[URL][DOMAIN_NAME]"
click at [528, 195] on button "Submit" at bounding box center [525, 201] width 134 height 39
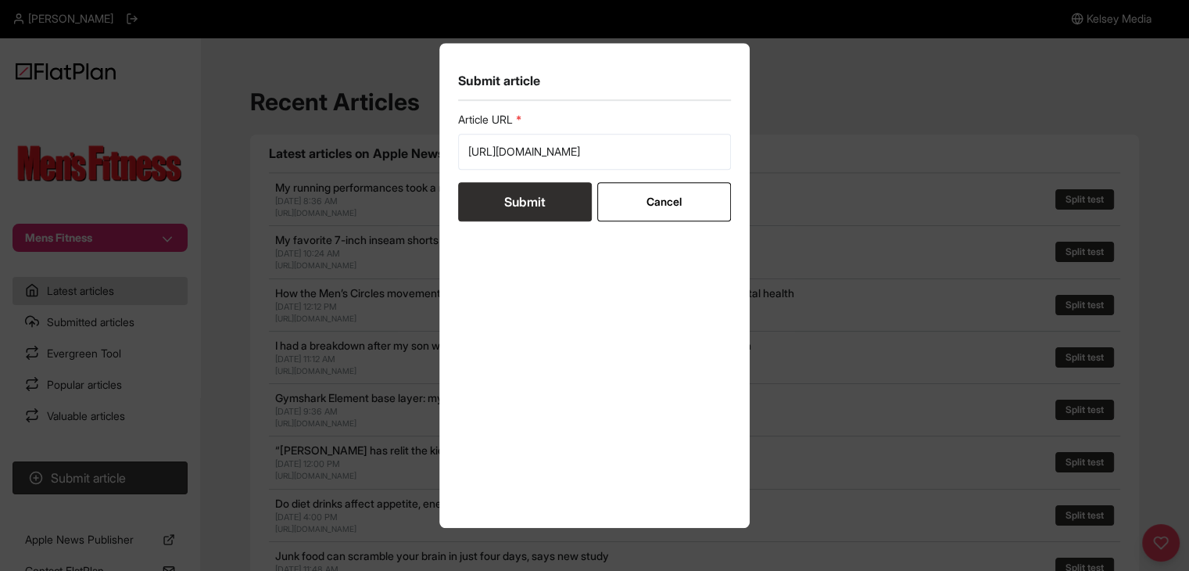
scroll to position [0, 0]
